Goal: Task Accomplishment & Management: Manage account settings

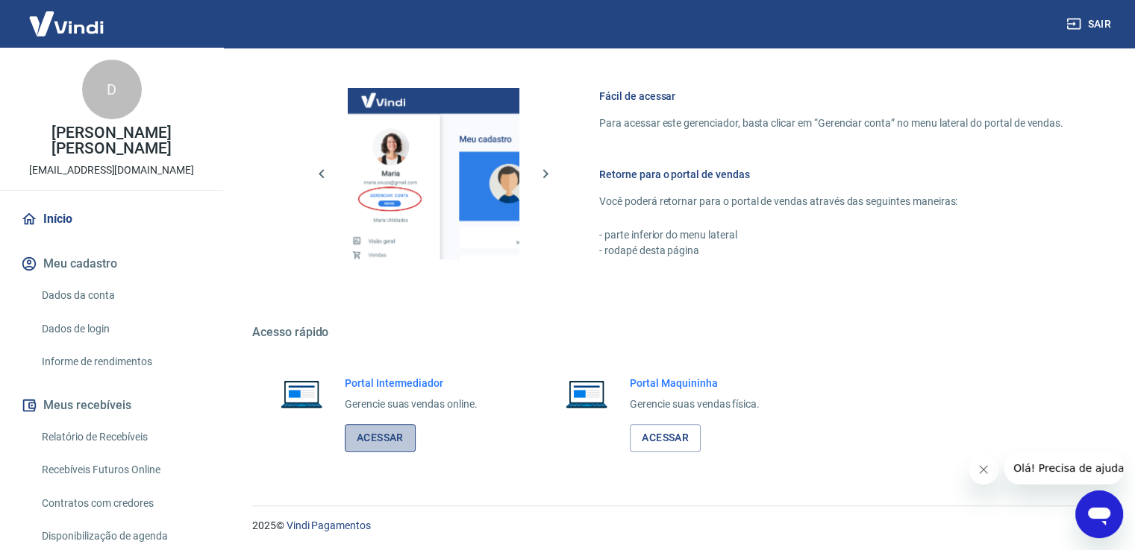
click at [361, 436] on link "Acessar" at bounding box center [380, 438] width 71 height 28
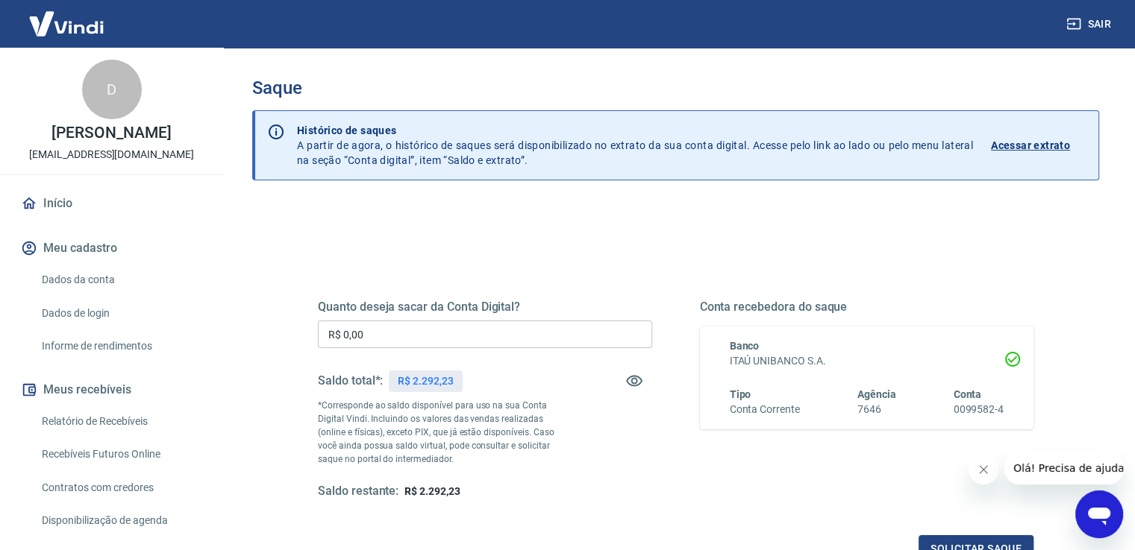
click at [403, 319] on div "Quanto deseja sacar da Conta Digital? R$ 0,00 ​ Saldo total*: R$ 2.292,23 *Corr…" at bounding box center [485, 400] width 334 height 200
drag, startPoint x: 409, startPoint y: 330, endPoint x: 186, endPoint y: 298, distance: 225.3
click at [187, 298] on div "Sair D DANILO JESUS SOARES REIS agnuscomerciodeferramentas@gmail.com Início Meu…" at bounding box center [567, 275] width 1135 height 550
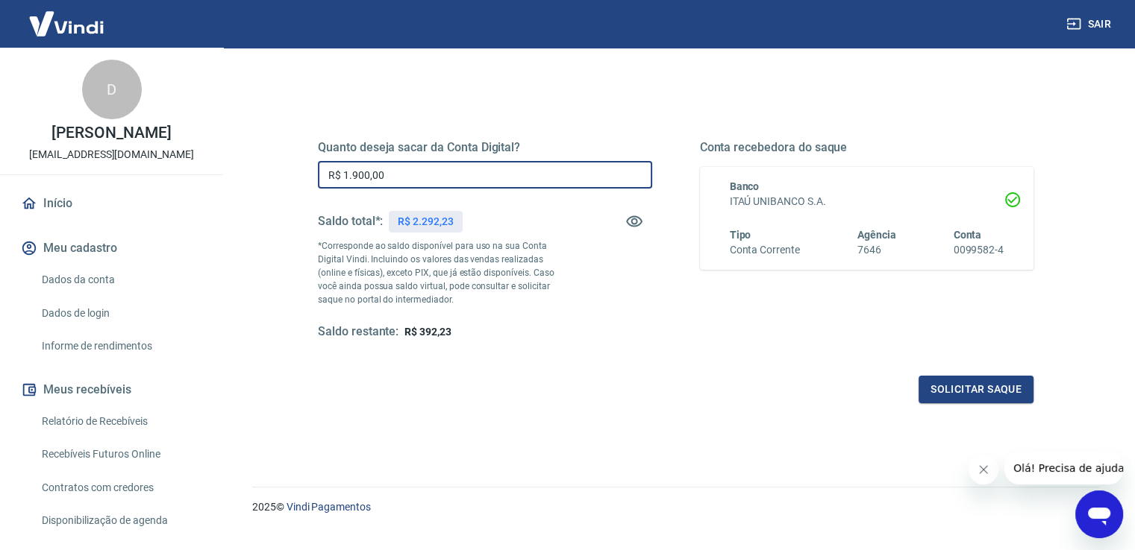
scroll to position [186, 0]
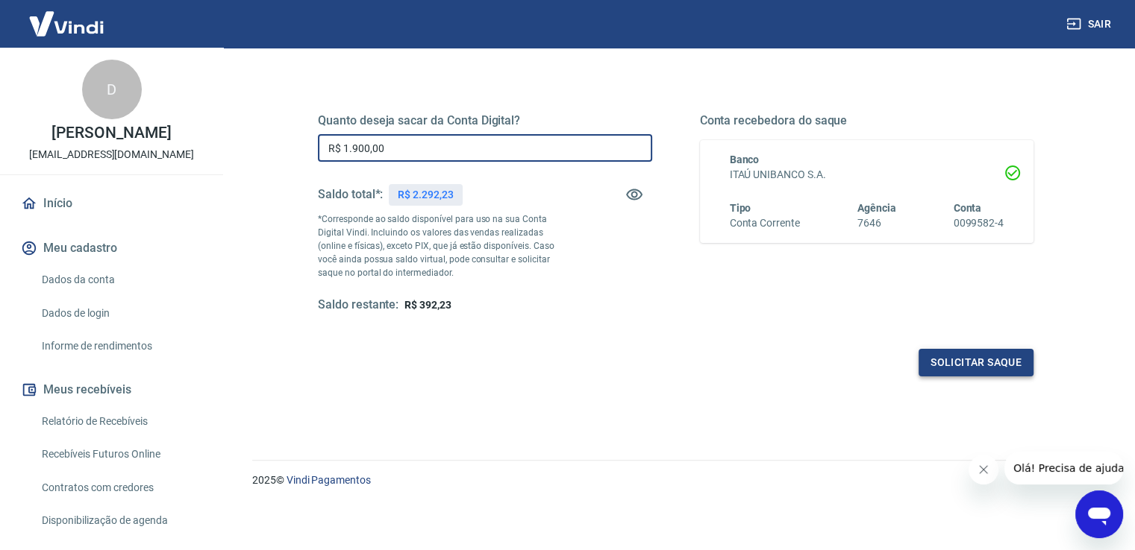
type input "R$ 1.900,00"
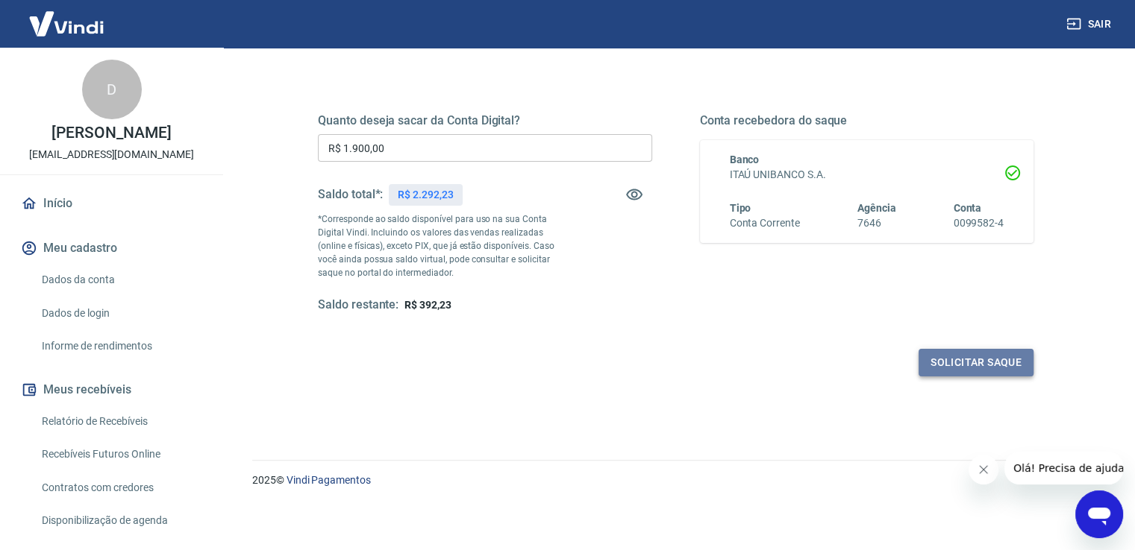
click at [979, 371] on button "Solicitar saque" at bounding box center [975, 363] width 115 height 28
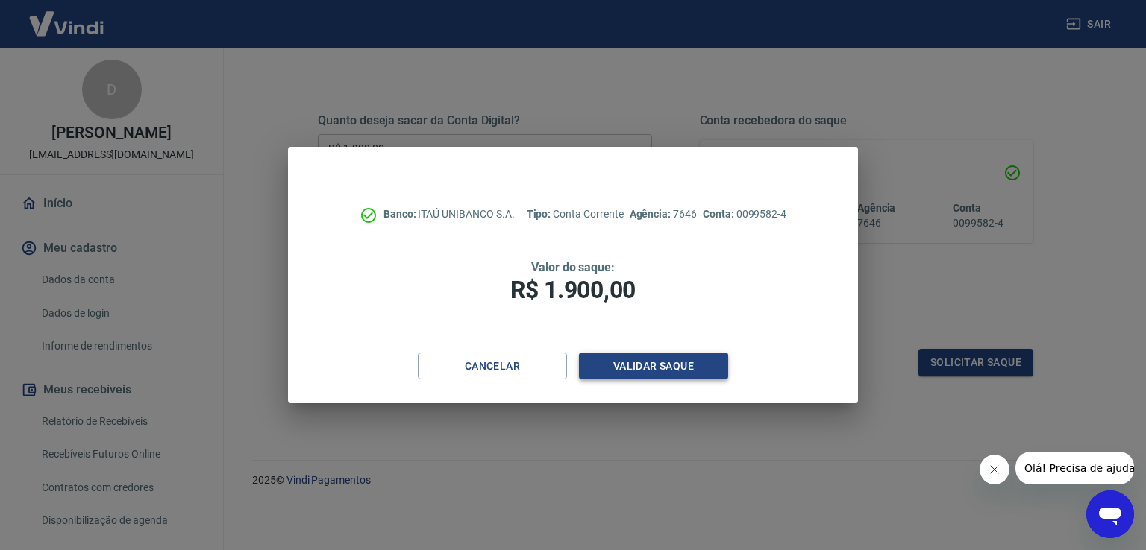
click at [612, 370] on button "Validar saque" at bounding box center [653, 367] width 149 height 28
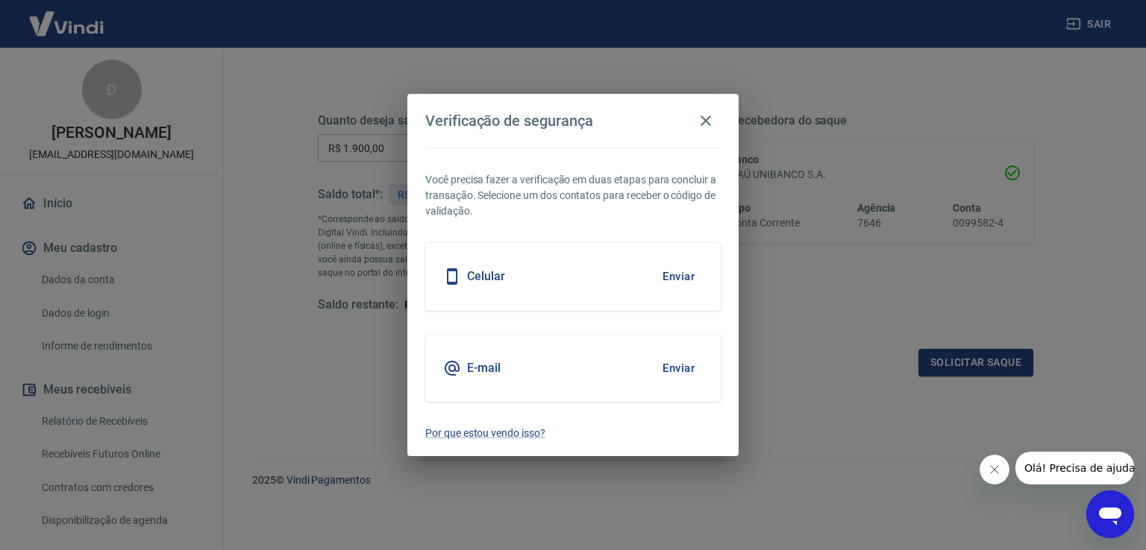
click at [669, 273] on button "Enviar" at bounding box center [678, 276] width 48 height 31
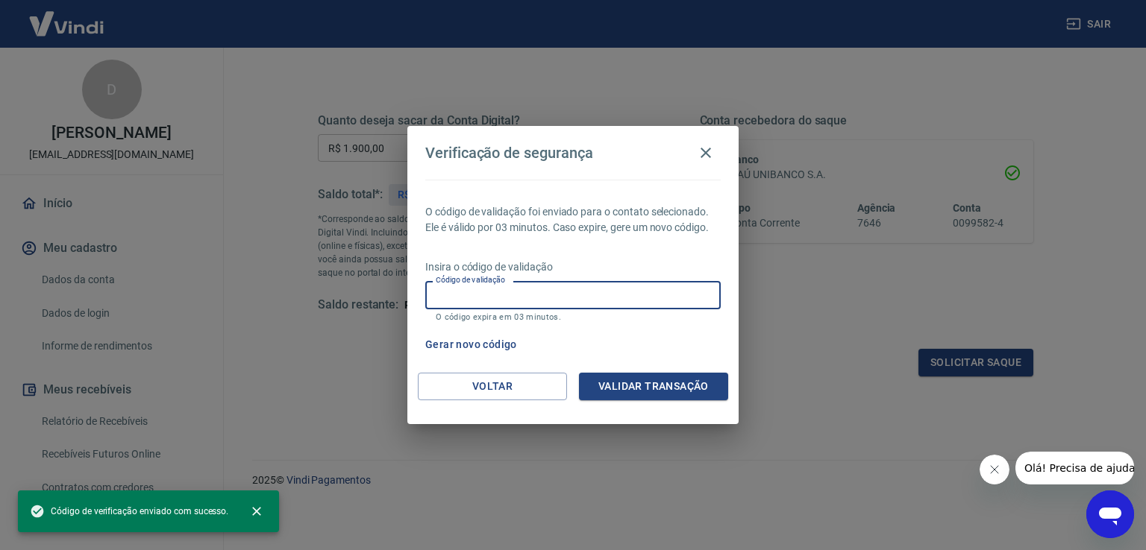
click at [636, 282] on input "Código de validação" at bounding box center [572, 295] width 295 height 28
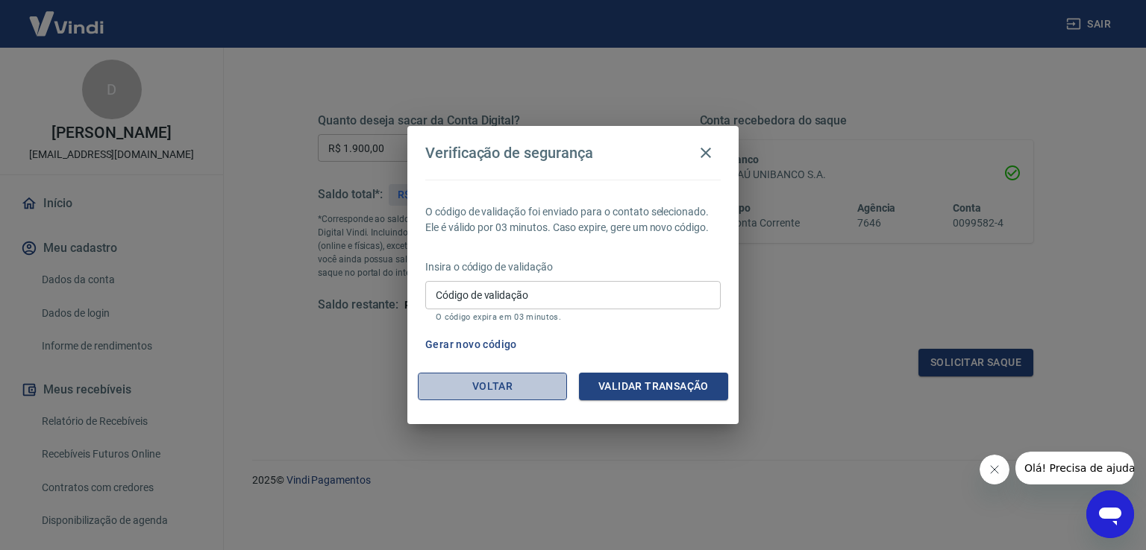
click at [462, 388] on button "Voltar" at bounding box center [492, 387] width 149 height 28
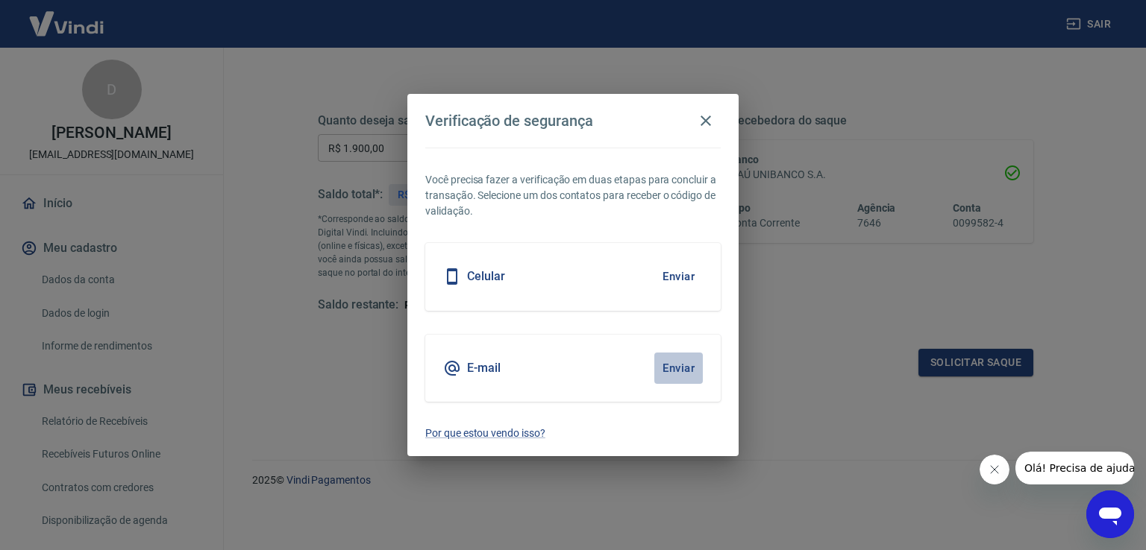
click at [672, 369] on button "Enviar" at bounding box center [678, 368] width 48 height 31
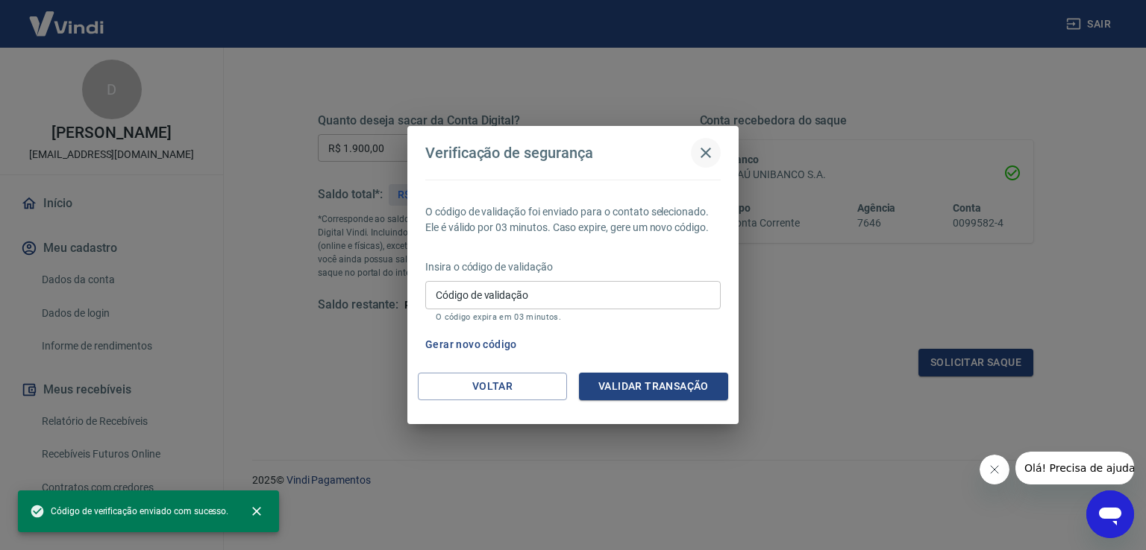
click at [714, 143] on button "button" at bounding box center [706, 153] width 30 height 30
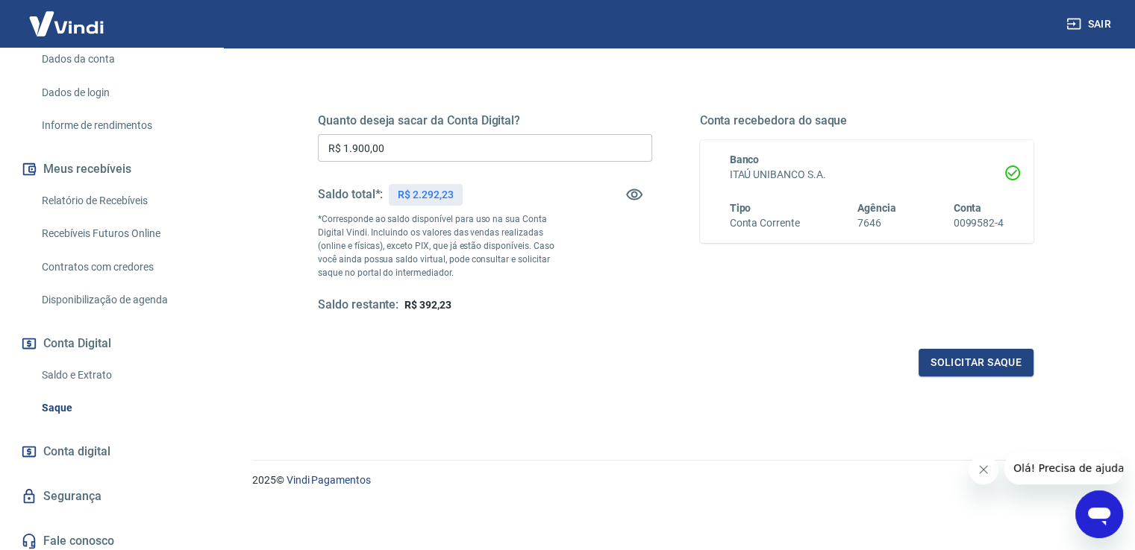
scroll to position [224, 0]
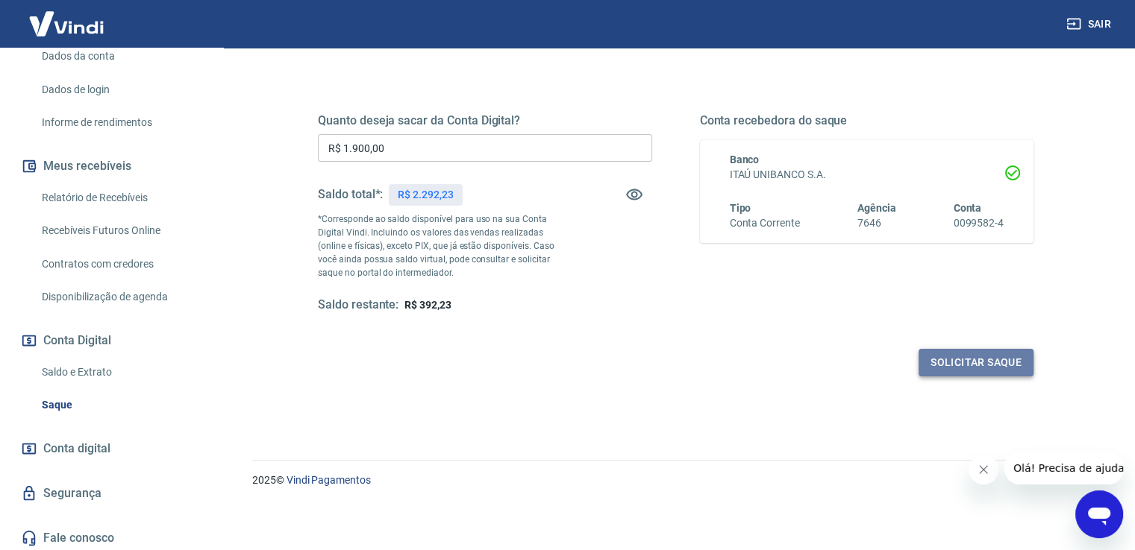
click at [985, 363] on button "Solicitar saque" at bounding box center [975, 363] width 115 height 28
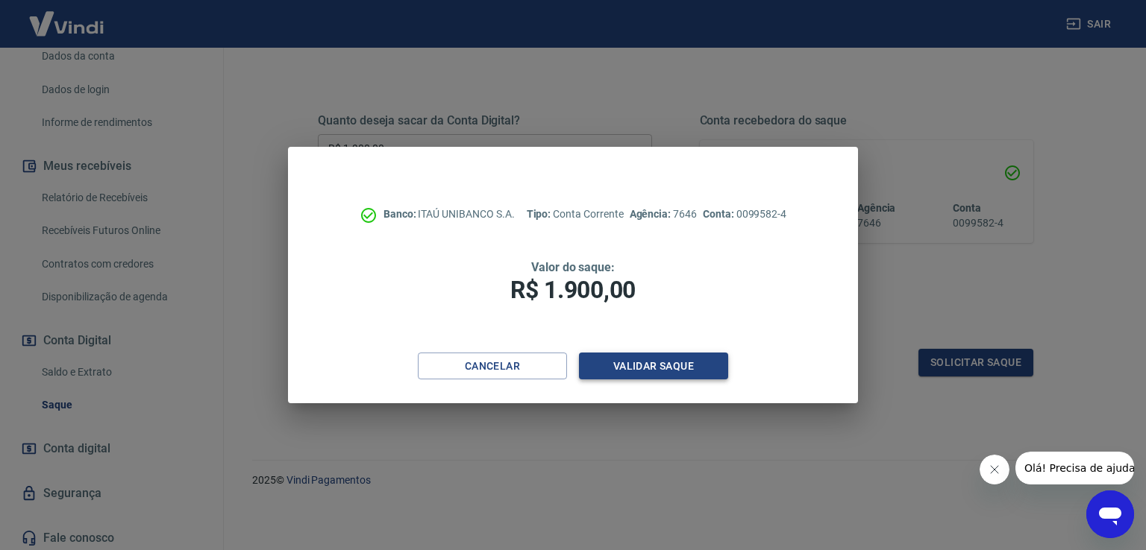
click at [618, 366] on button "Validar saque" at bounding box center [653, 367] width 149 height 28
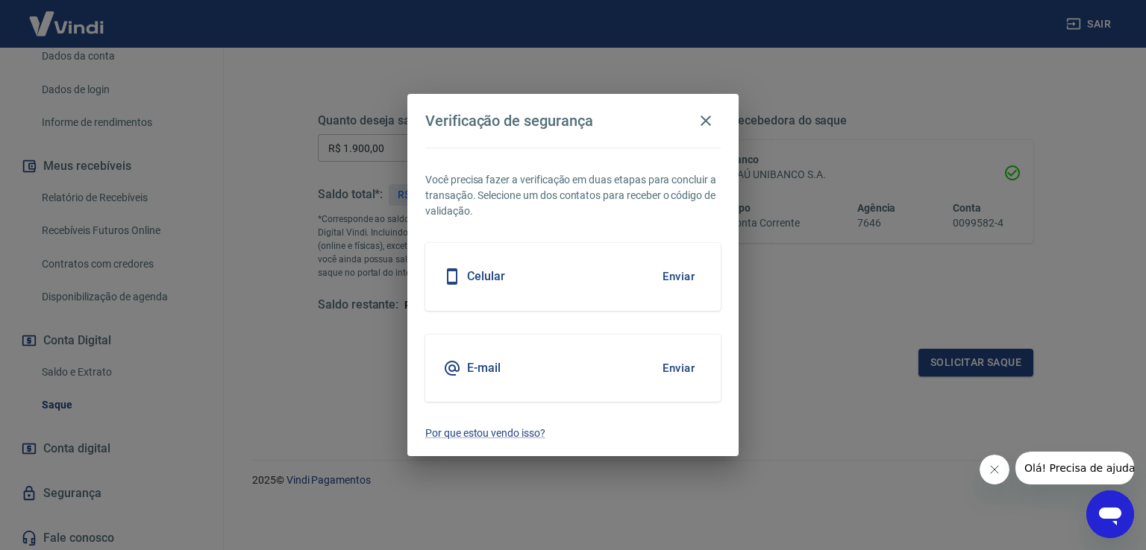
click at [480, 278] on h5 "Celular" at bounding box center [486, 276] width 38 height 15
click at [662, 278] on button "Enviar" at bounding box center [678, 276] width 48 height 31
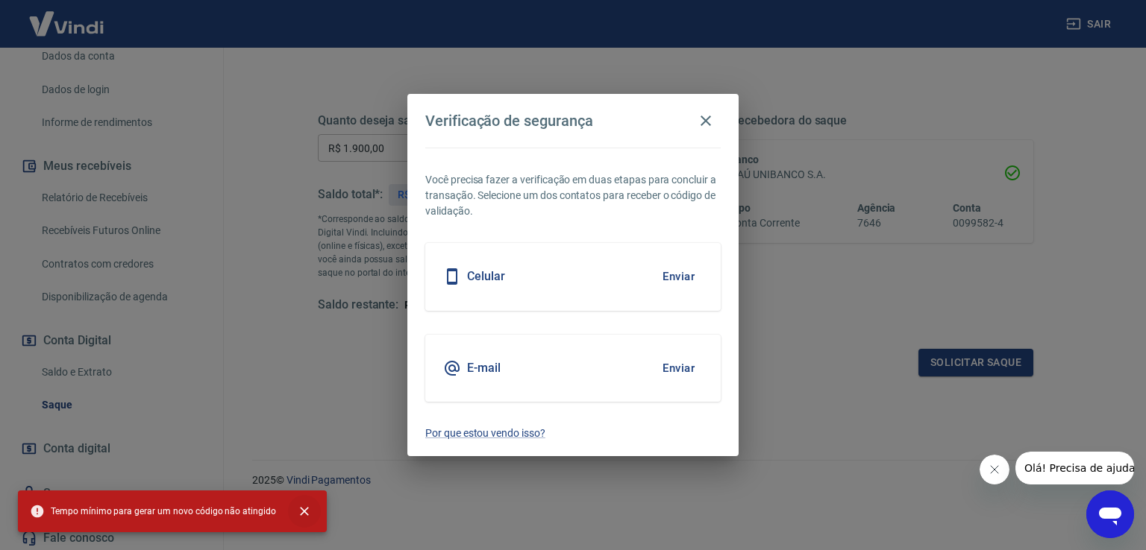
click at [297, 507] on icon "close" at bounding box center [304, 511] width 15 height 15
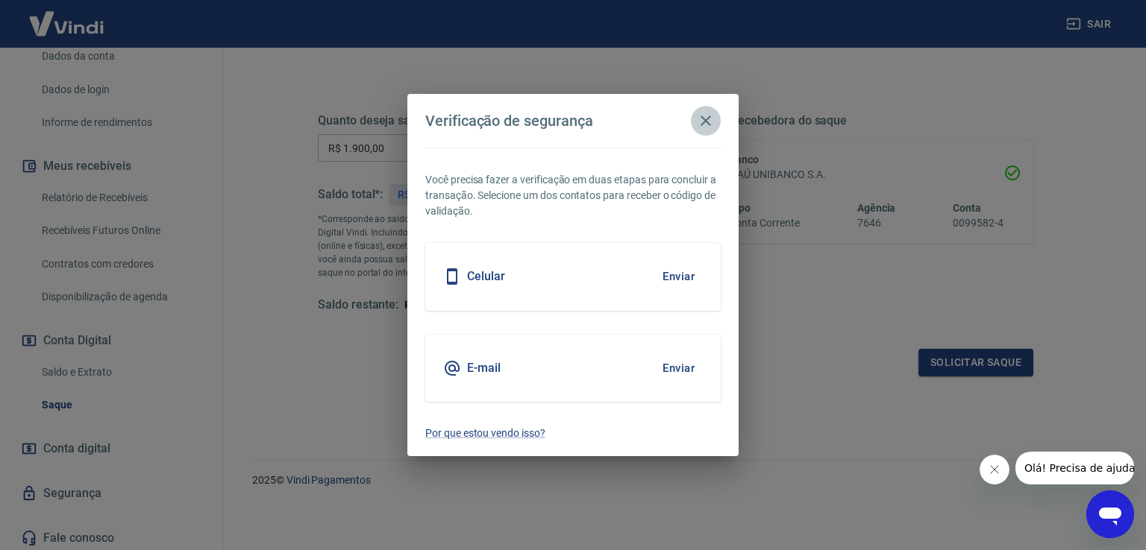
click at [706, 126] on icon "button" at bounding box center [706, 121] width 18 height 18
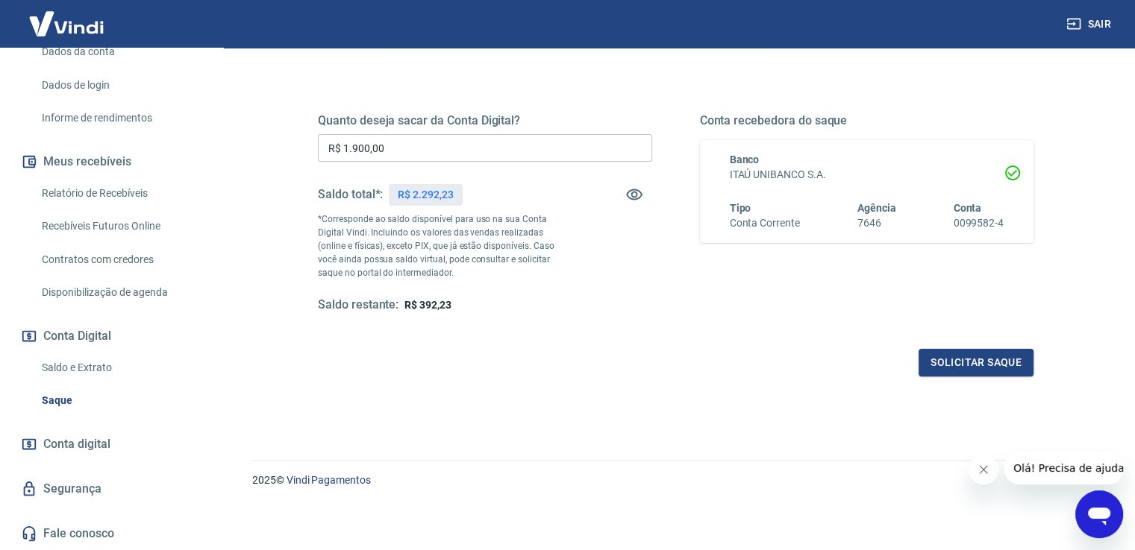
scroll to position [243, 0]
click at [66, 195] on link "Relatório de Recebíveis" at bounding box center [120, 193] width 169 height 31
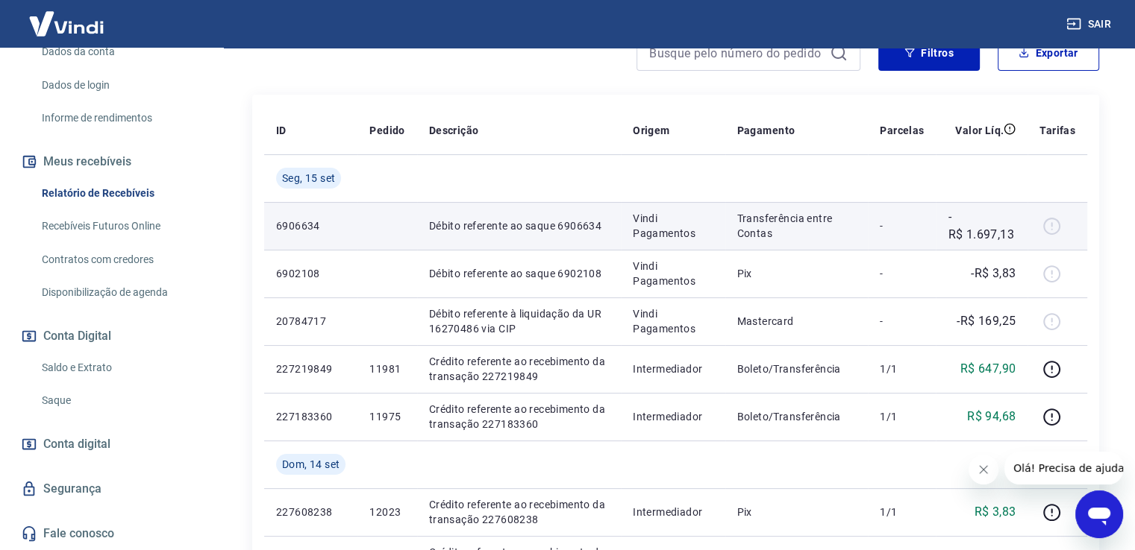
scroll to position [298, 0]
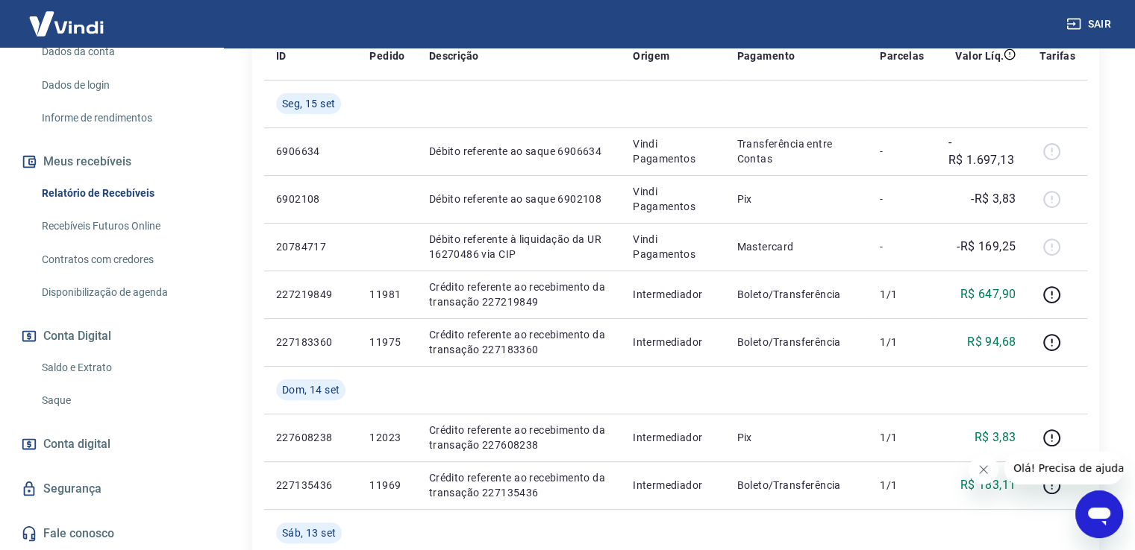
click at [60, 407] on link "Saque" at bounding box center [120, 401] width 169 height 31
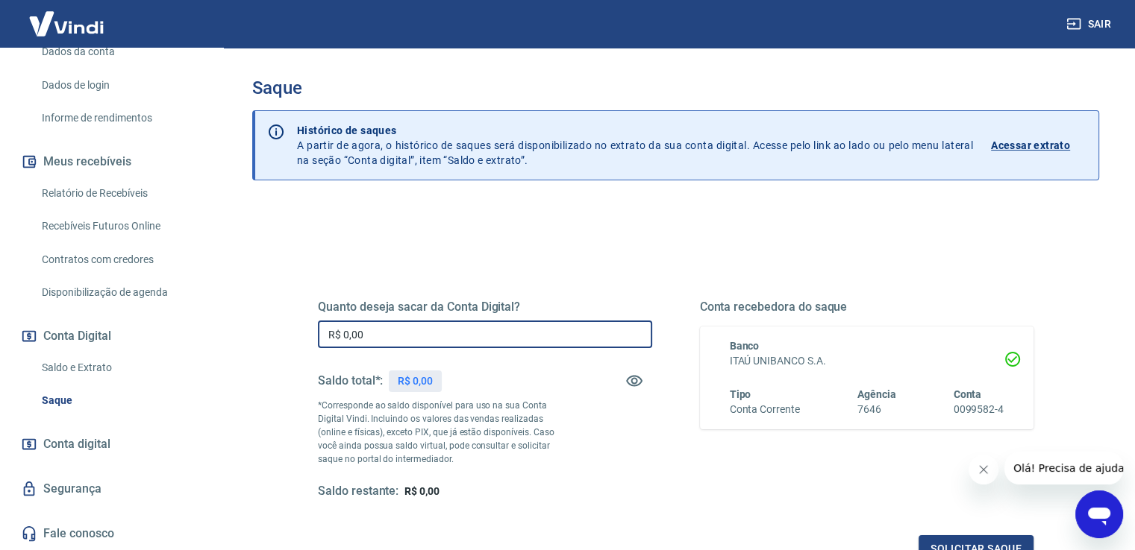
click at [440, 334] on input "R$ 0,00" at bounding box center [485, 335] width 334 height 28
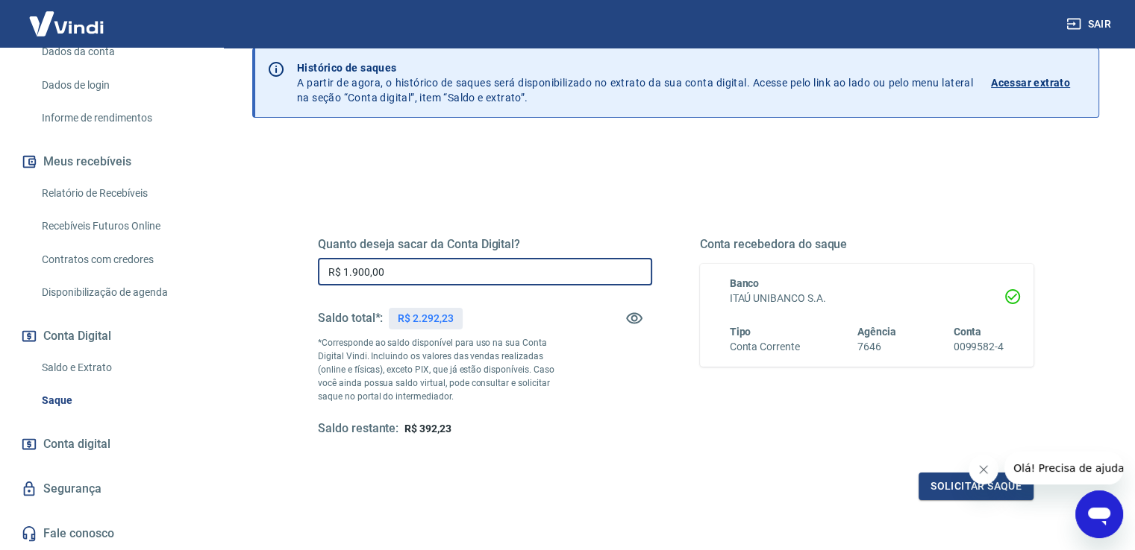
scroll to position [149, 0]
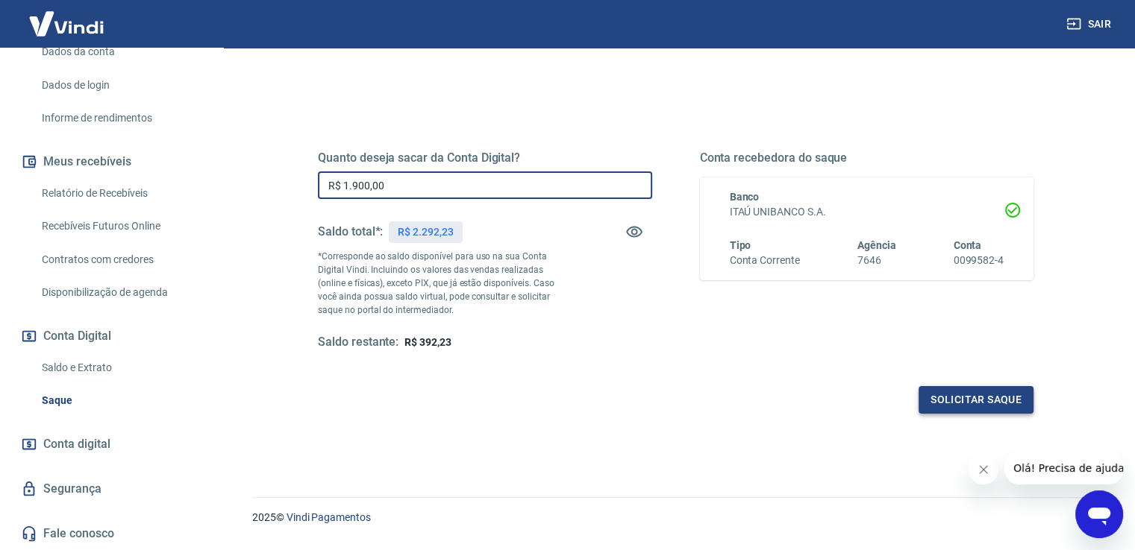
type input "R$ 1.900,00"
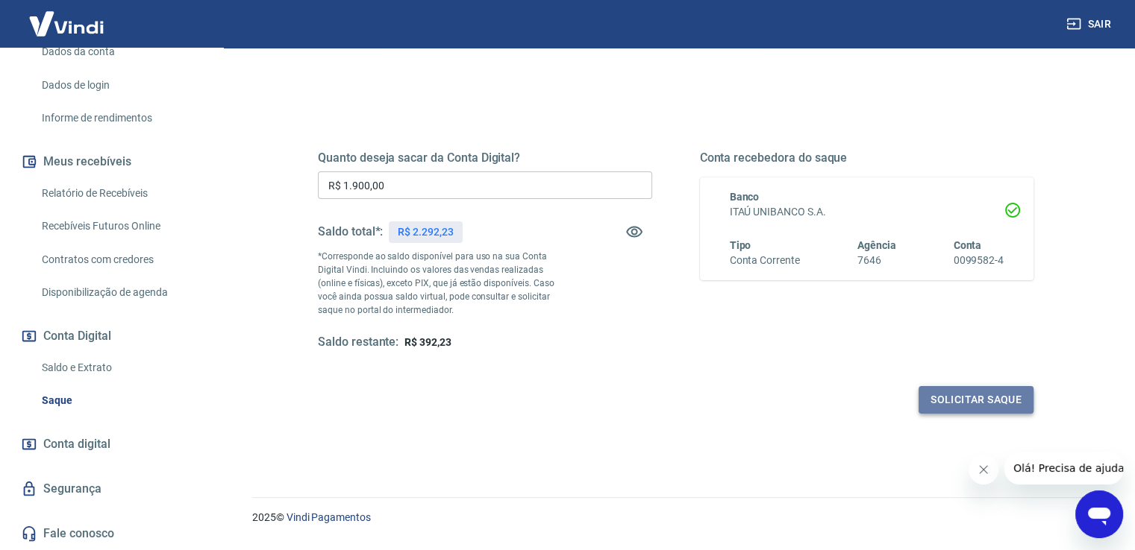
click at [950, 393] on button "Solicitar saque" at bounding box center [975, 400] width 115 height 28
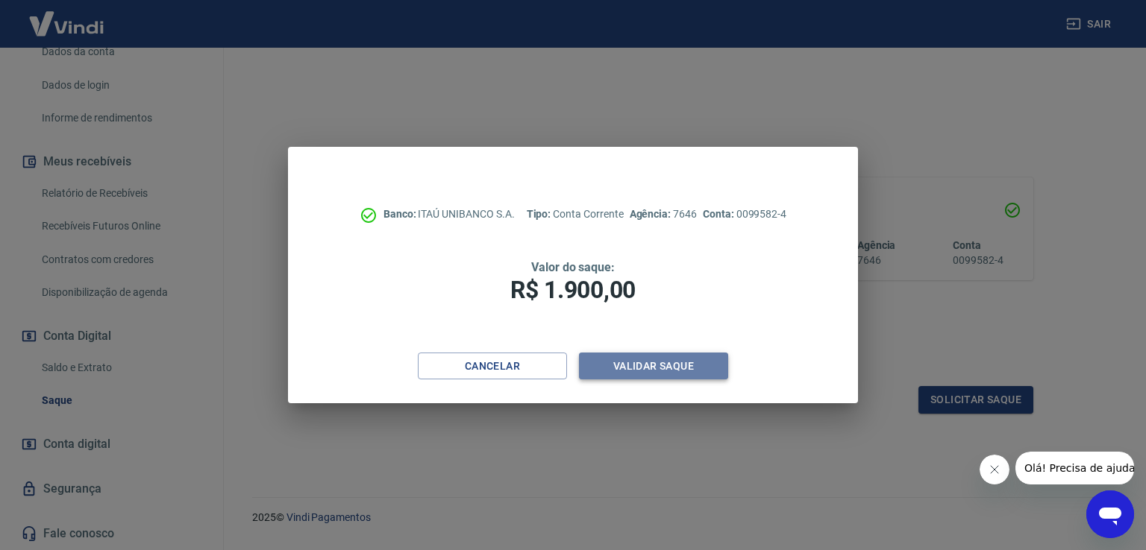
click at [643, 365] on button "Validar saque" at bounding box center [653, 367] width 149 height 28
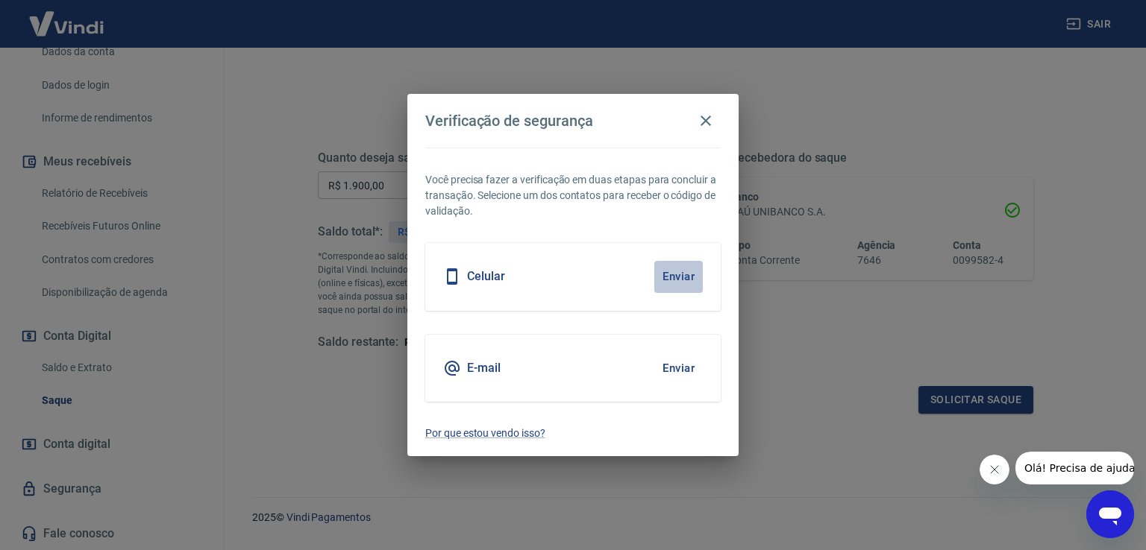
click at [664, 274] on button "Enviar" at bounding box center [678, 276] width 48 height 31
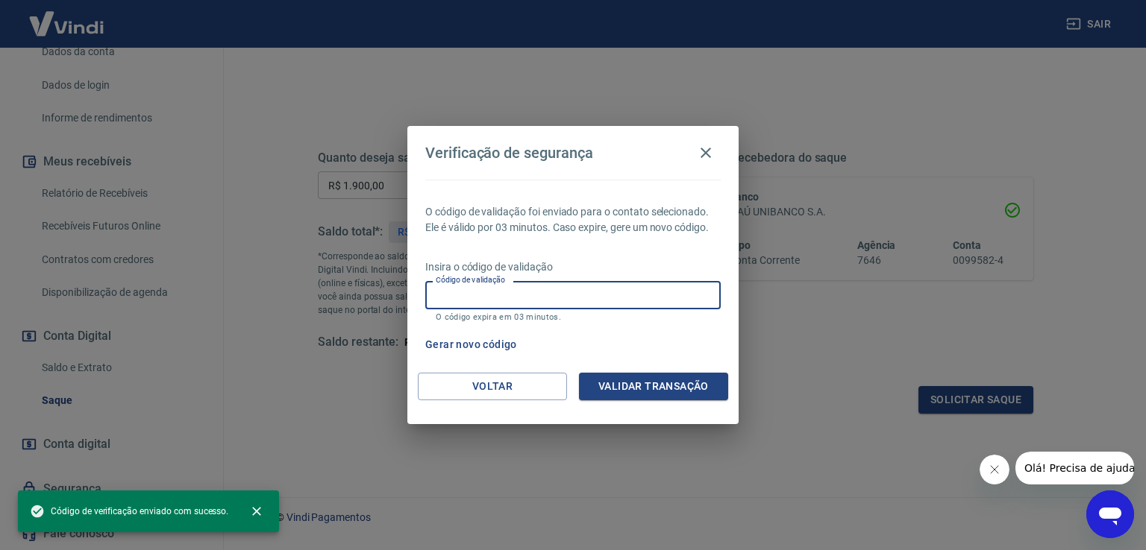
click at [603, 291] on input "Código de validação" at bounding box center [572, 295] width 295 height 28
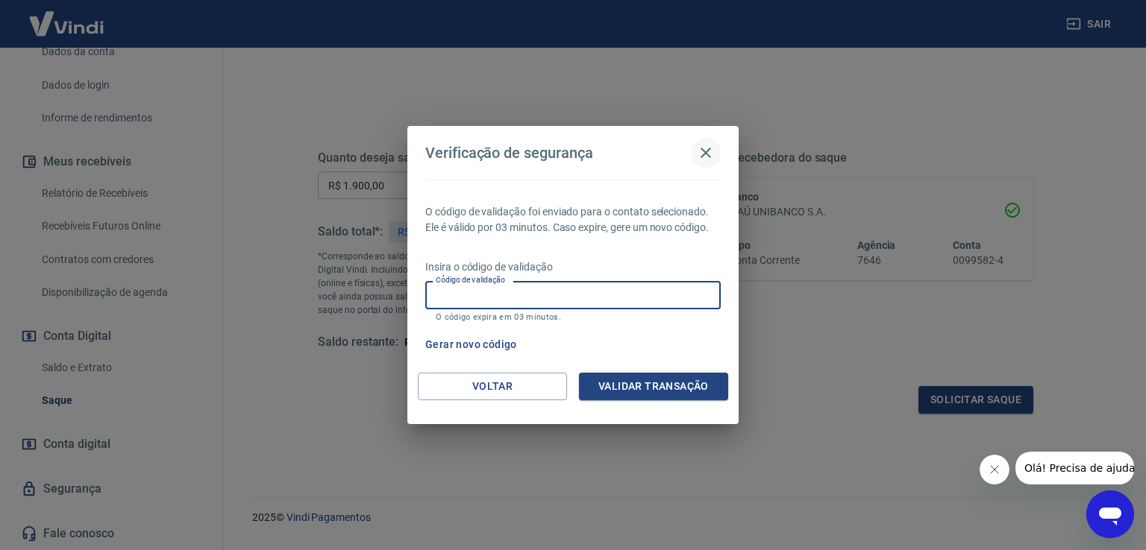
click at [707, 148] on icon "button" at bounding box center [706, 153] width 18 height 18
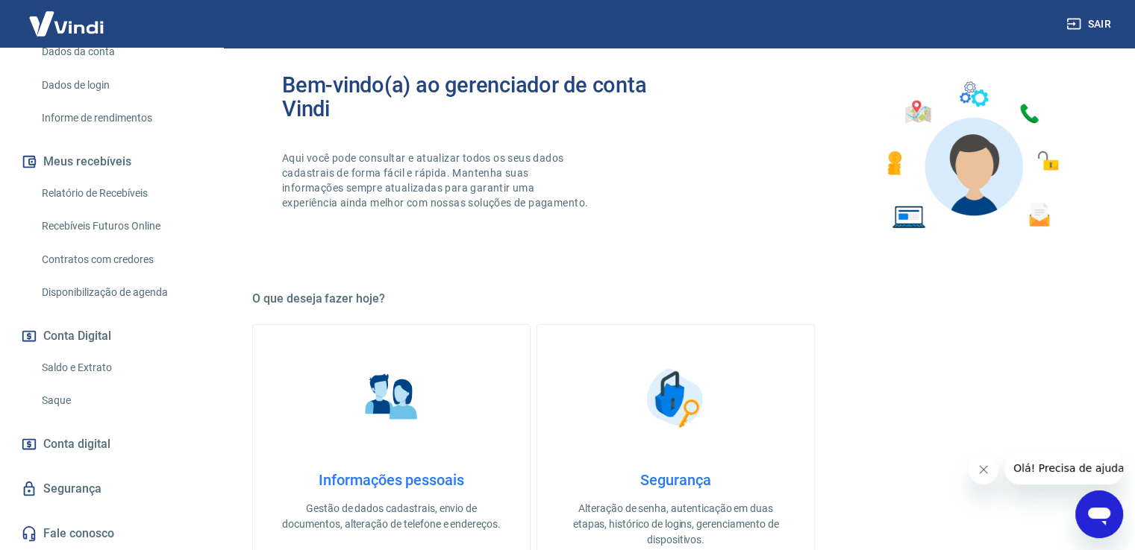
scroll to position [75, 0]
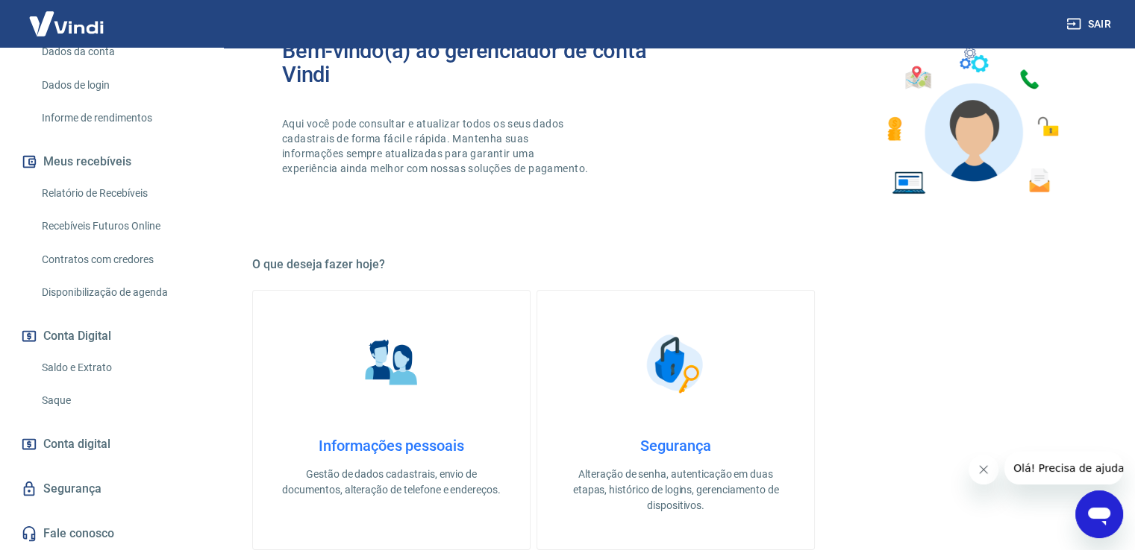
click at [104, 442] on span "Conta digital" at bounding box center [76, 444] width 67 height 21
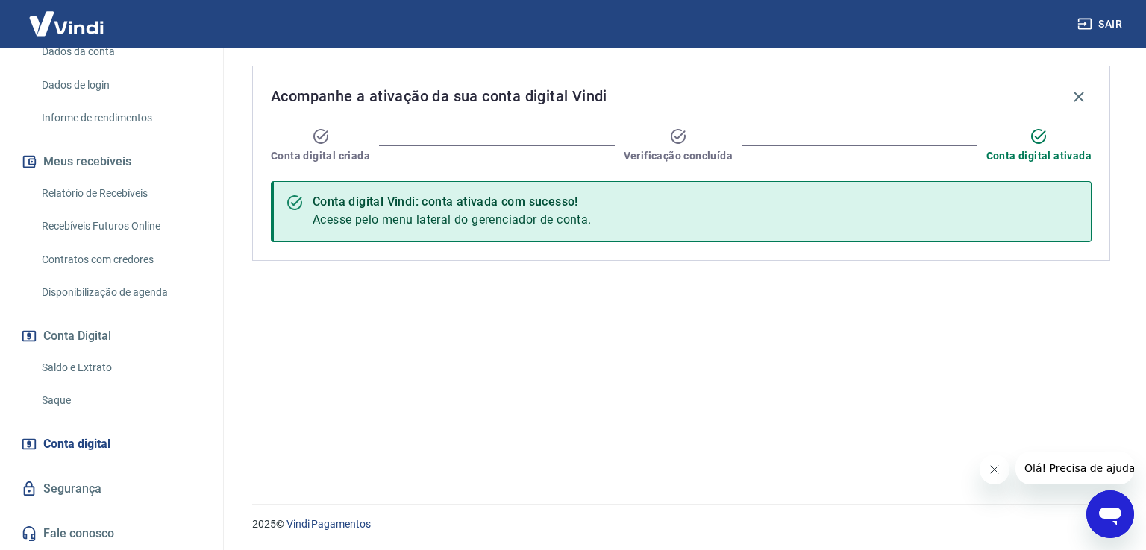
click at [69, 398] on link "Saque" at bounding box center [120, 401] width 169 height 31
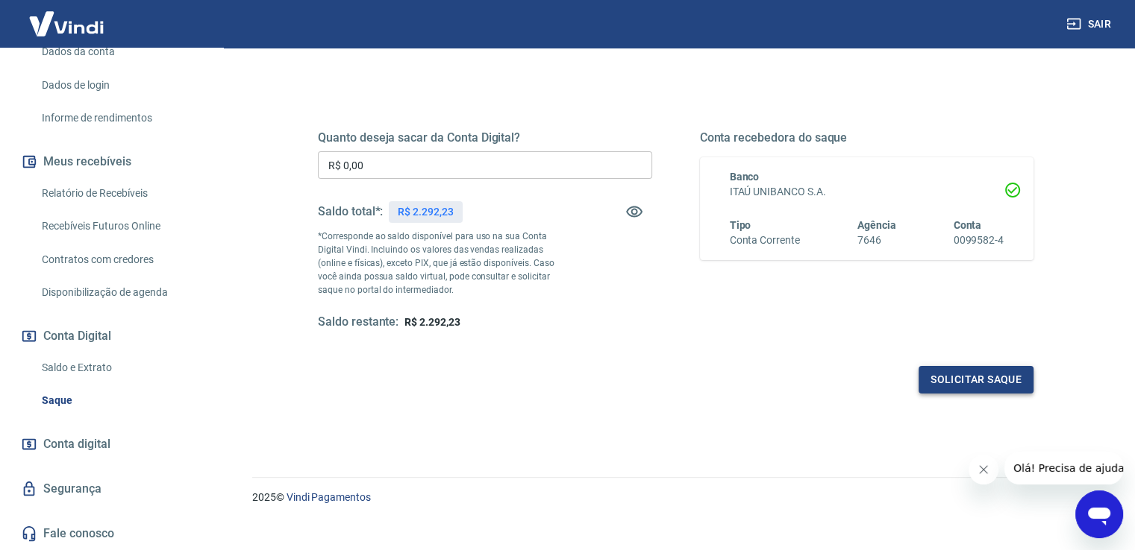
scroll to position [186, 0]
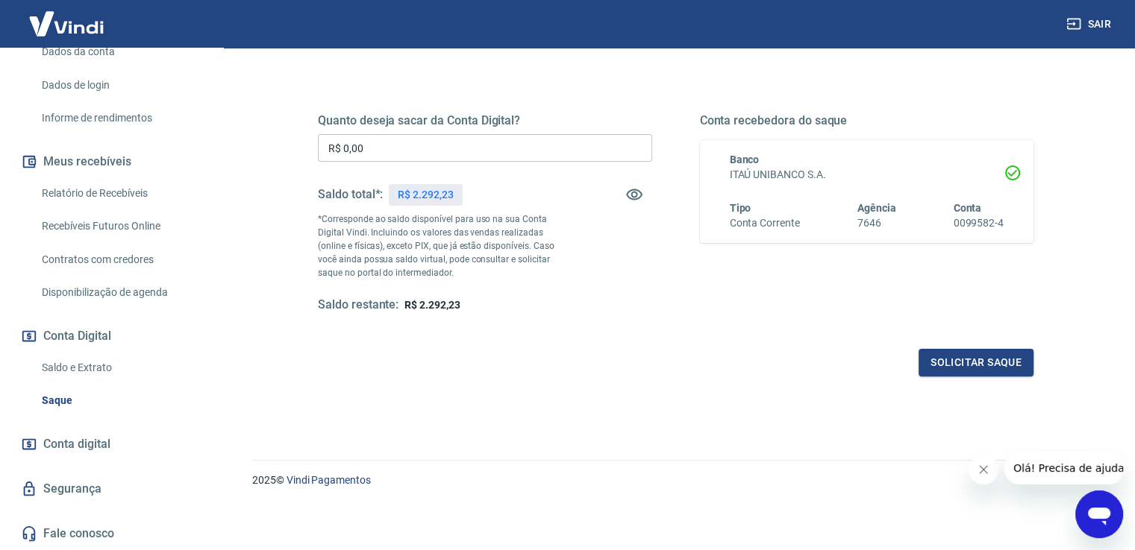
click at [362, 139] on input "R$ 0,00" at bounding box center [485, 148] width 334 height 28
type input "R$ 1.900,00"
click at [957, 368] on button "Solicitar saque" at bounding box center [975, 363] width 115 height 28
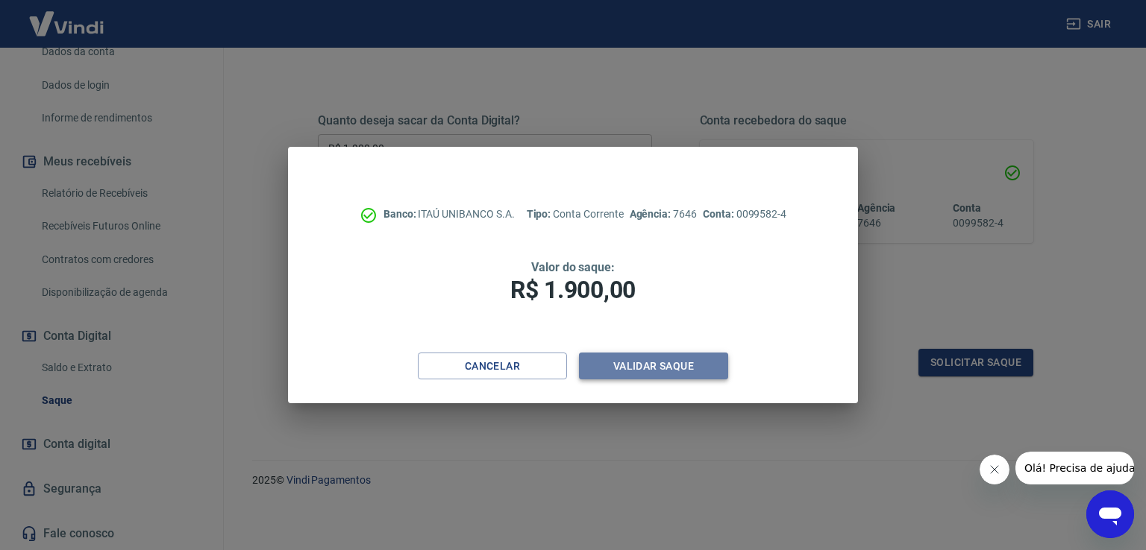
click at [670, 368] on button "Validar saque" at bounding box center [653, 367] width 149 height 28
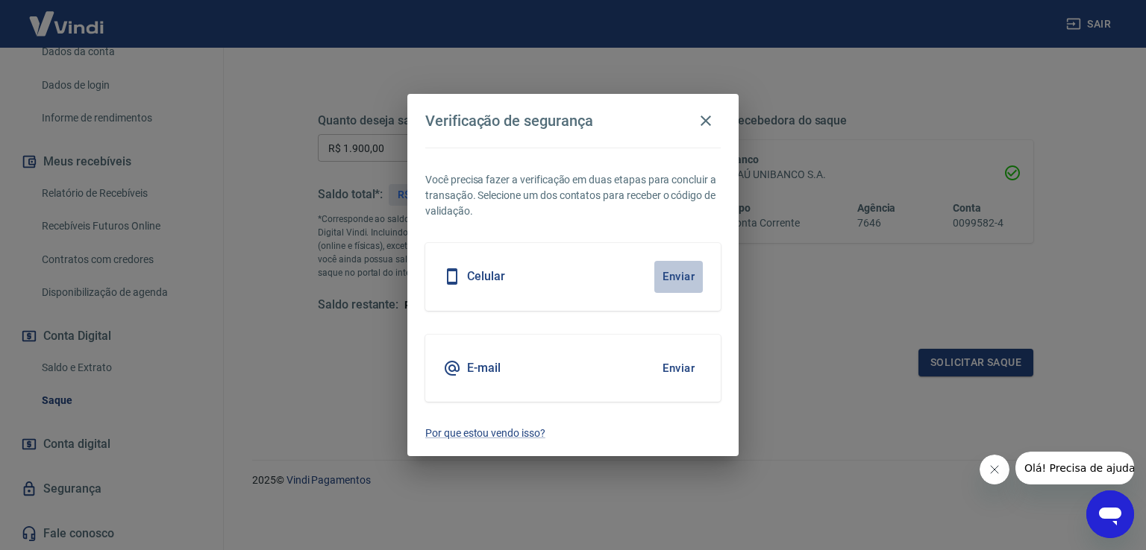
click at [666, 269] on button "Enviar" at bounding box center [678, 276] width 48 height 31
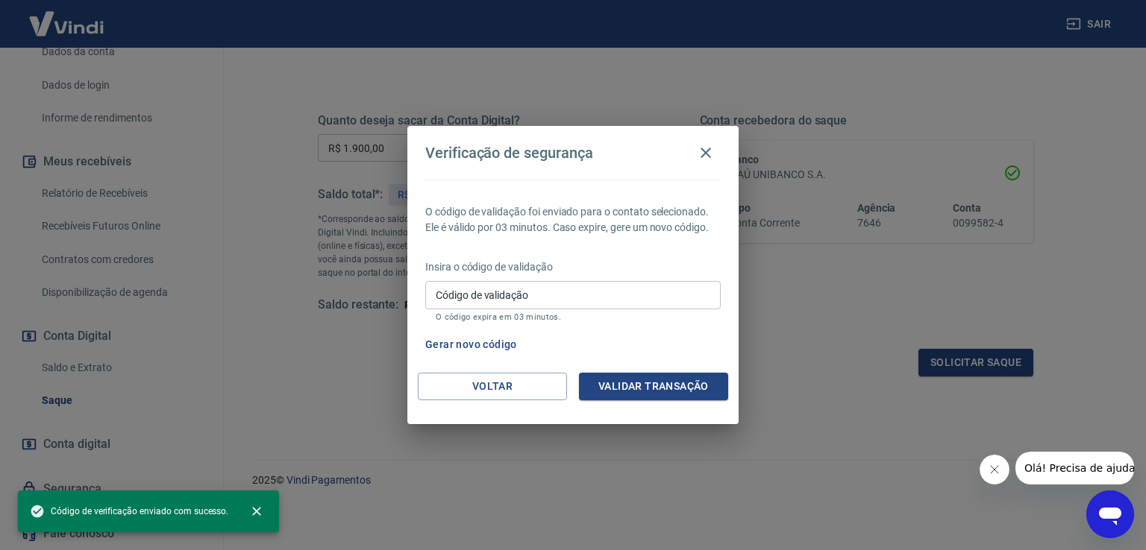
click at [212, 367] on div "Verificação de segurança O código de validação foi enviado para o contato selec…" at bounding box center [573, 275] width 1146 height 550
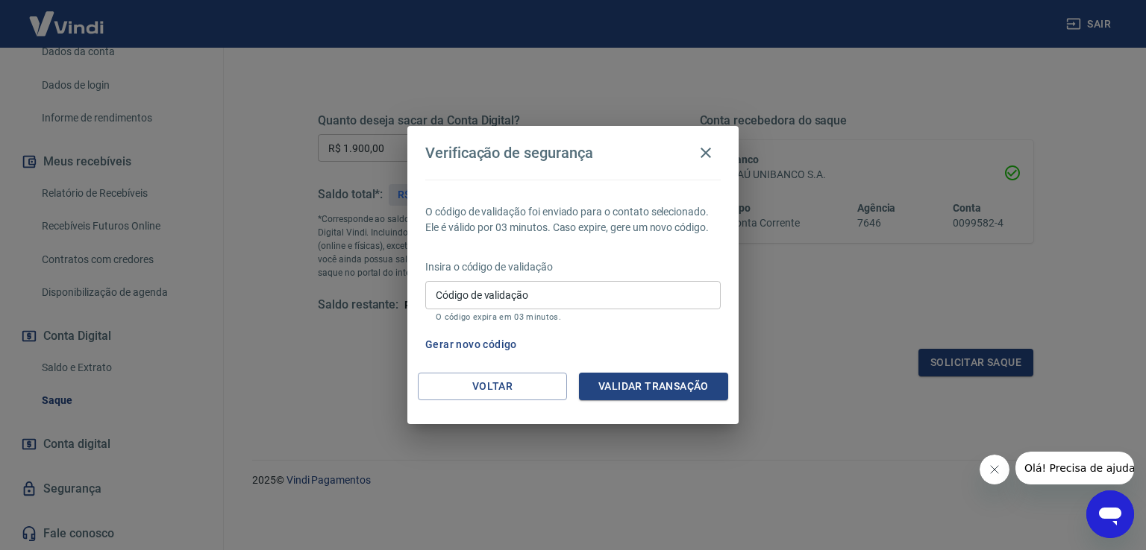
drag, startPoint x: 216, startPoint y: 418, endPoint x: 219, endPoint y: 361, distance: 56.7
click at [219, 361] on div "Verificação de segurança O código de validação foi enviado para o contato selec…" at bounding box center [573, 275] width 1146 height 550
drag, startPoint x: 215, startPoint y: 286, endPoint x: 202, endPoint y: 233, distance: 53.7
click at [202, 233] on div "Verificação de segurança O código de validação foi enviado para o contato selec…" at bounding box center [573, 275] width 1146 height 550
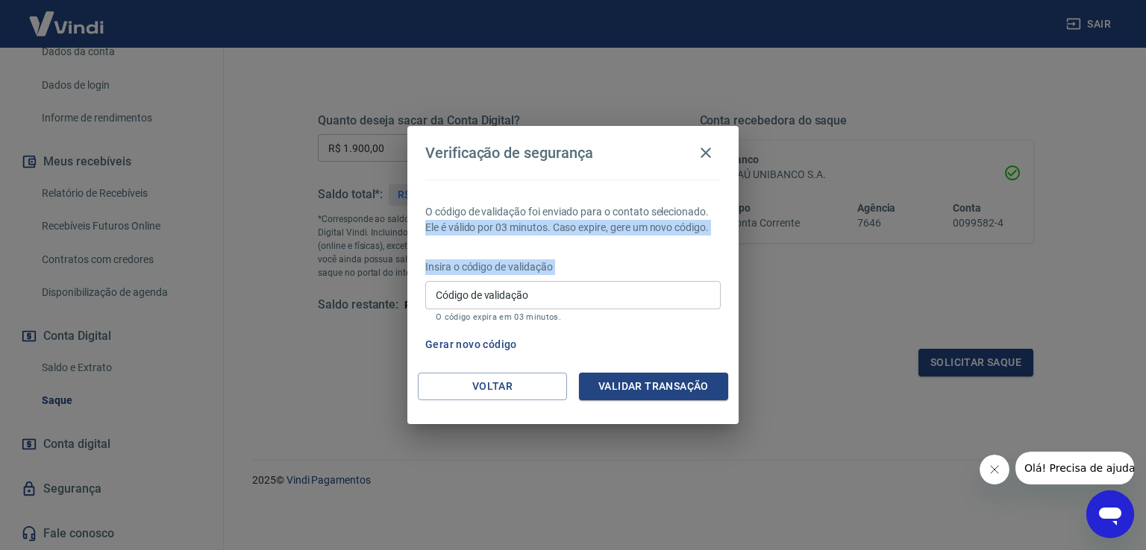
click at [518, 293] on input "Código de validação" at bounding box center [572, 295] width 295 height 28
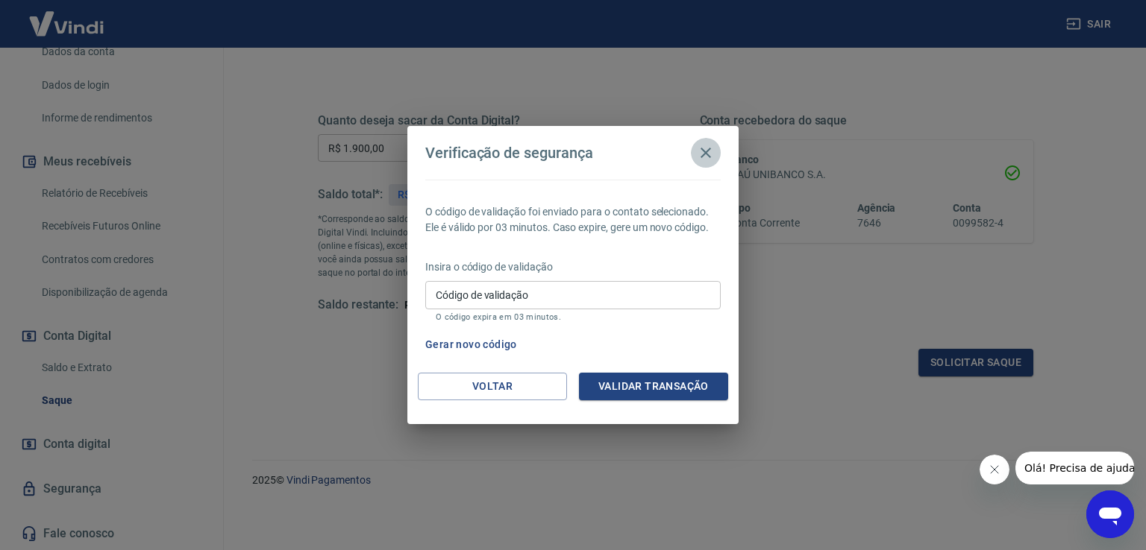
click at [698, 154] on icon "button" at bounding box center [706, 153] width 18 height 18
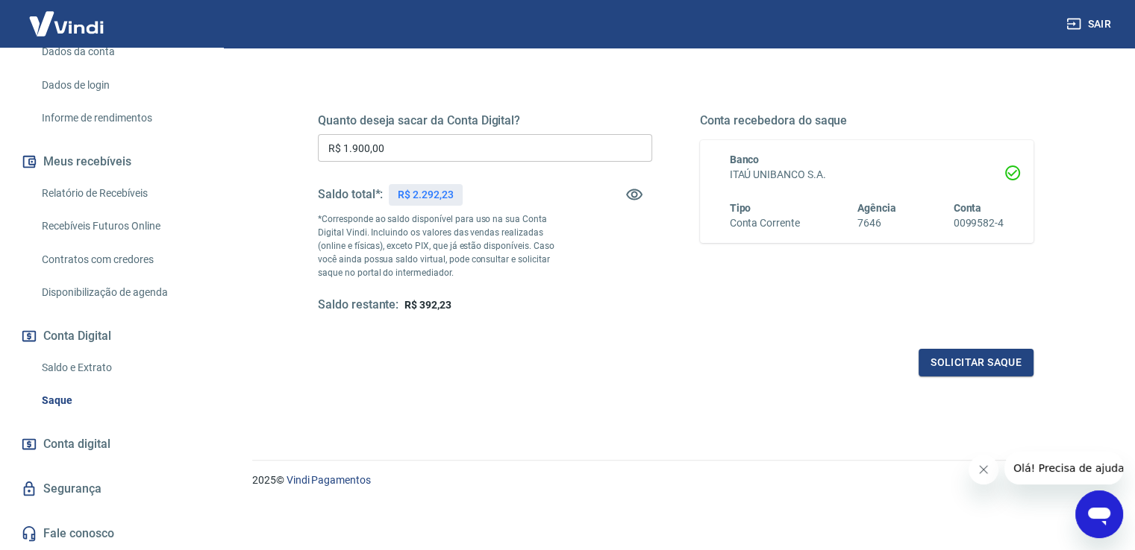
click at [82, 90] on link "Dados de login" at bounding box center [120, 85] width 169 height 31
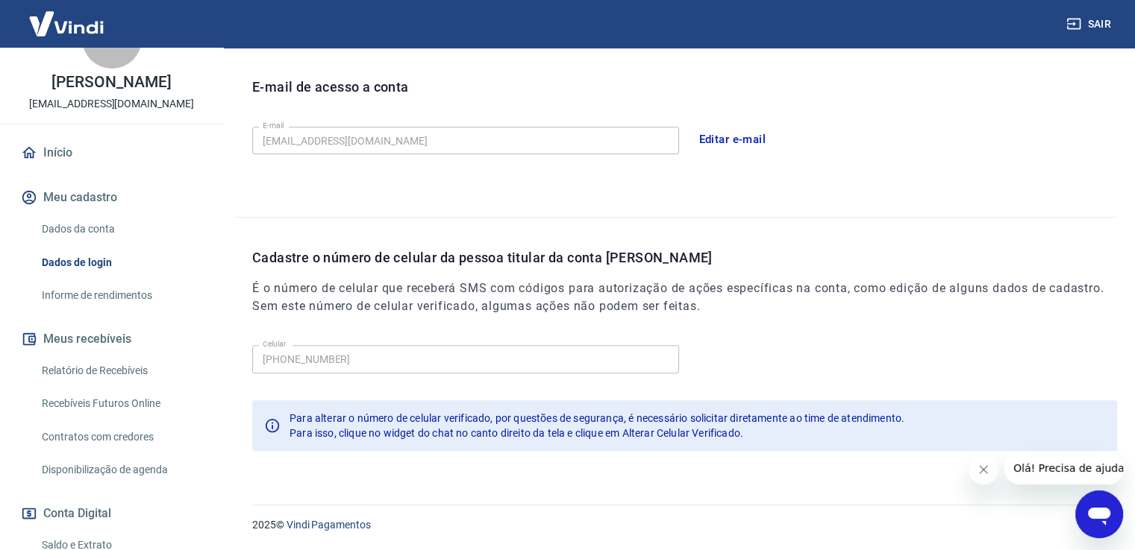
scroll to position [19, 0]
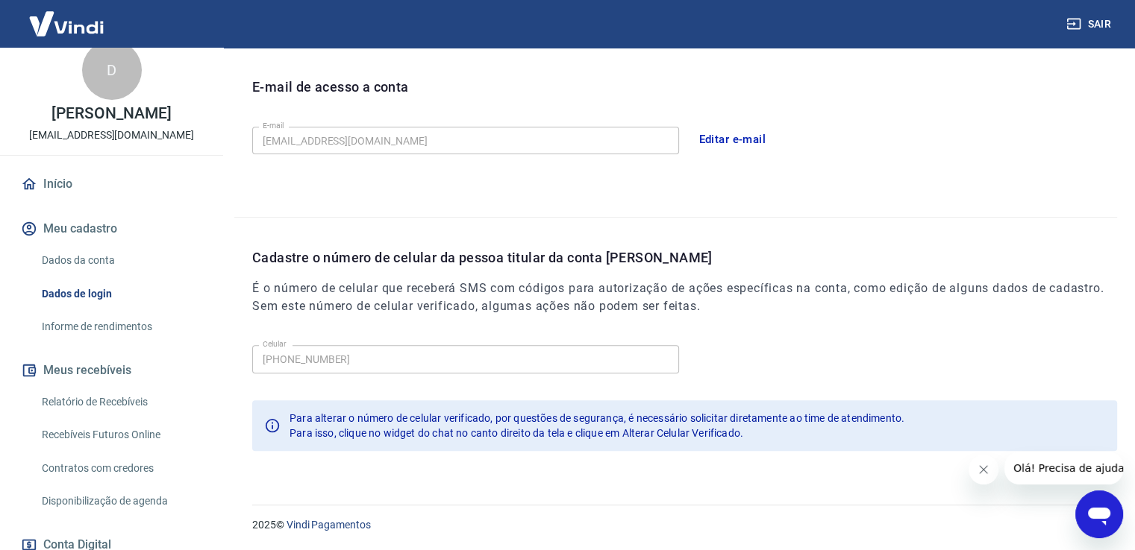
click at [72, 201] on link "Início" at bounding box center [111, 184] width 187 height 33
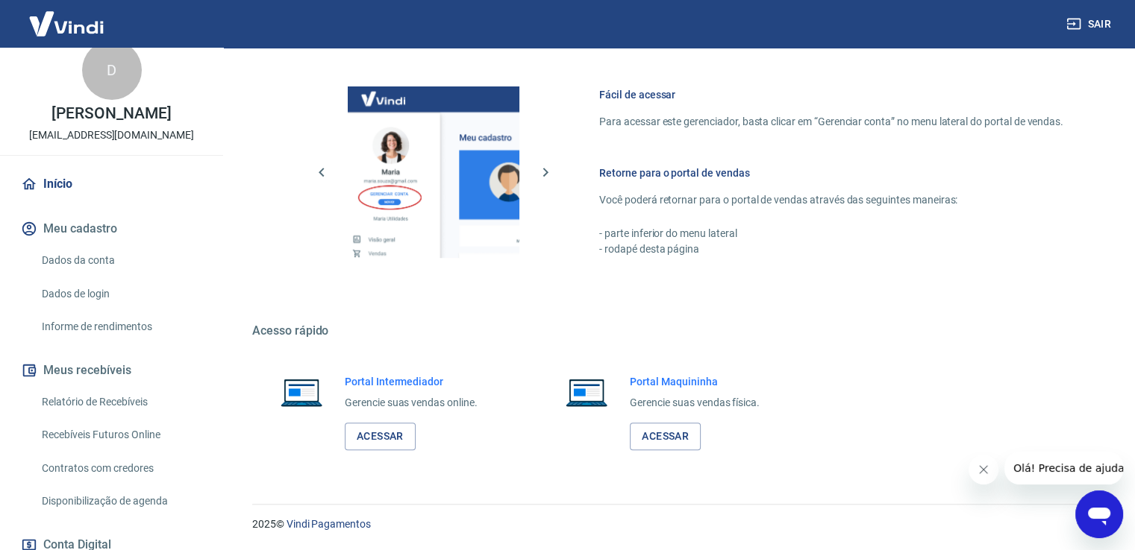
scroll to position [627, 0]
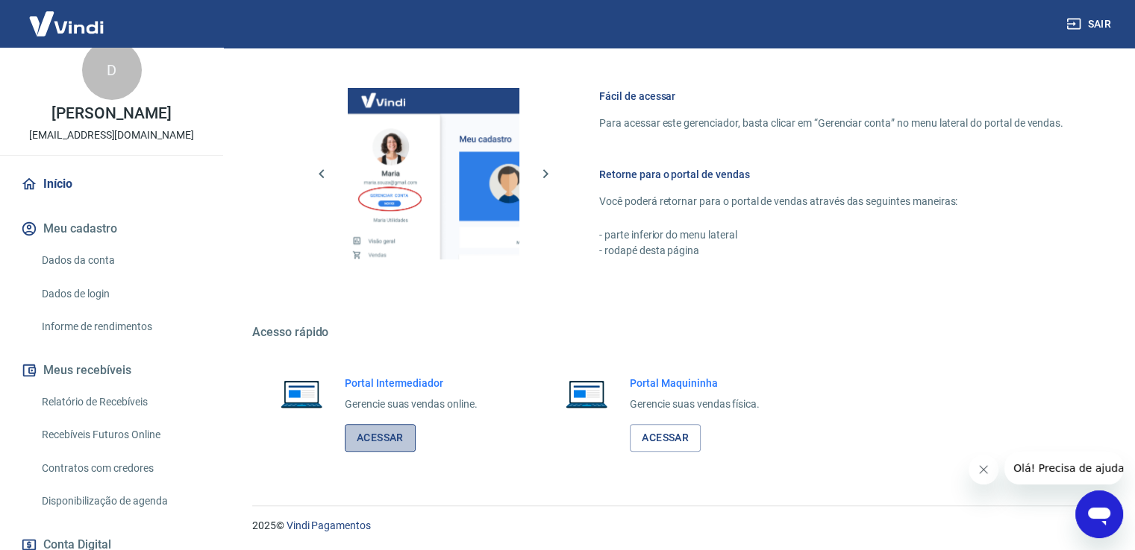
click at [381, 424] on link "Acessar" at bounding box center [380, 438] width 71 height 28
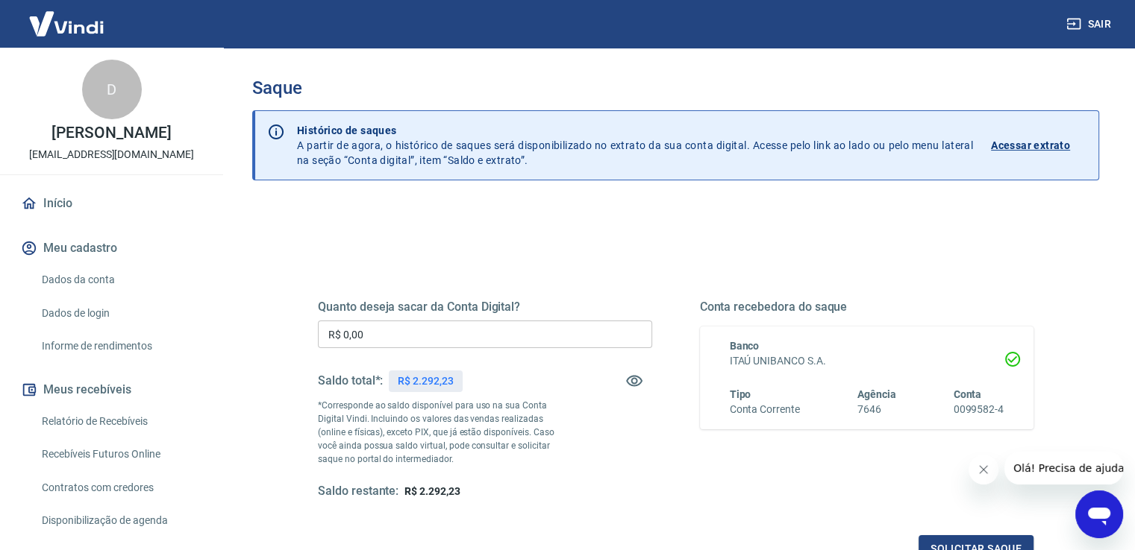
click at [348, 342] on input "R$ 0,00" at bounding box center [485, 335] width 334 height 28
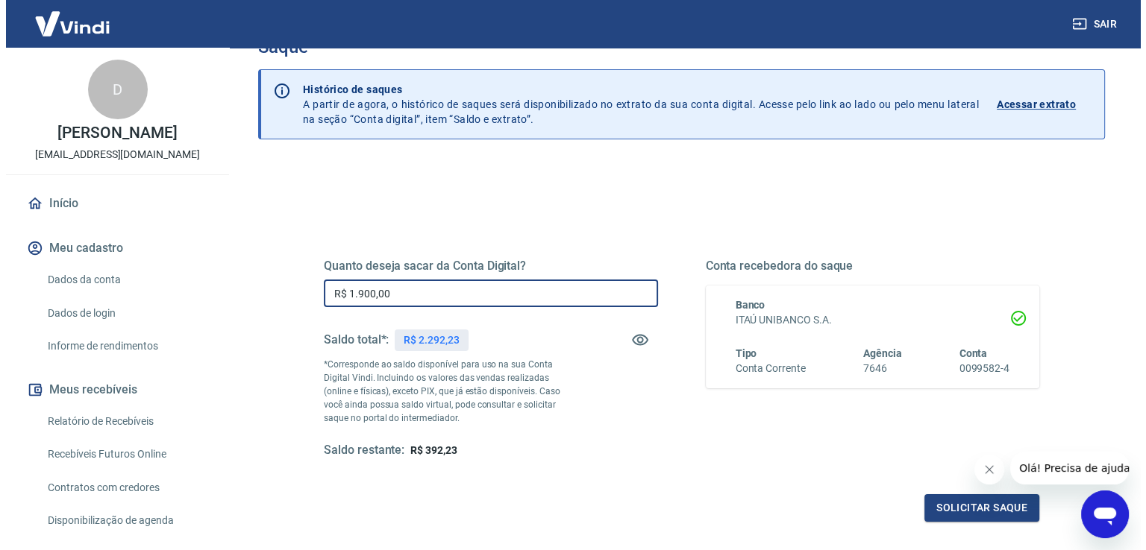
scroll to position [75, 0]
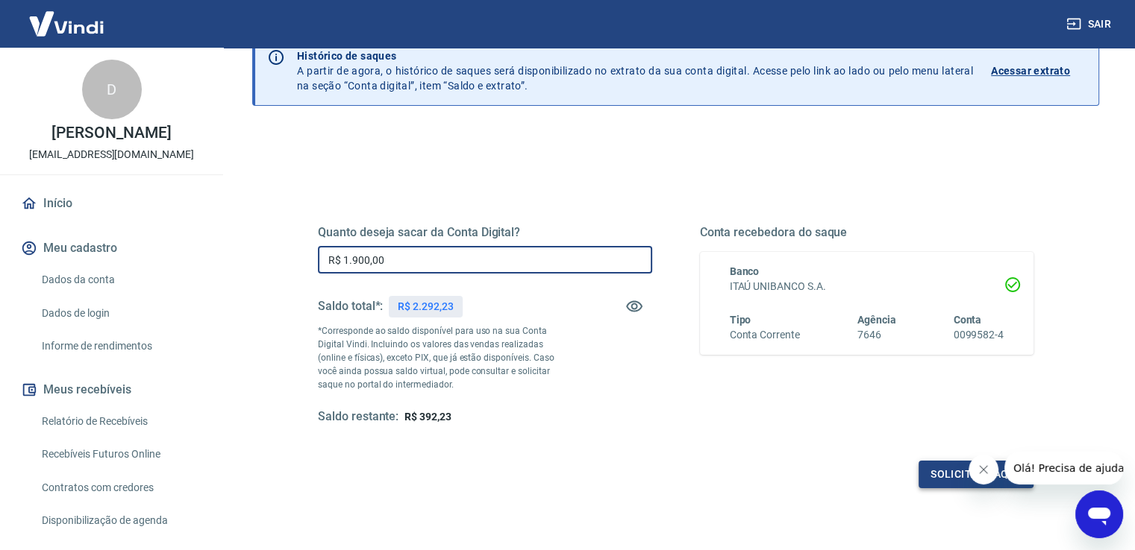
type input "R$ 1.900,00"
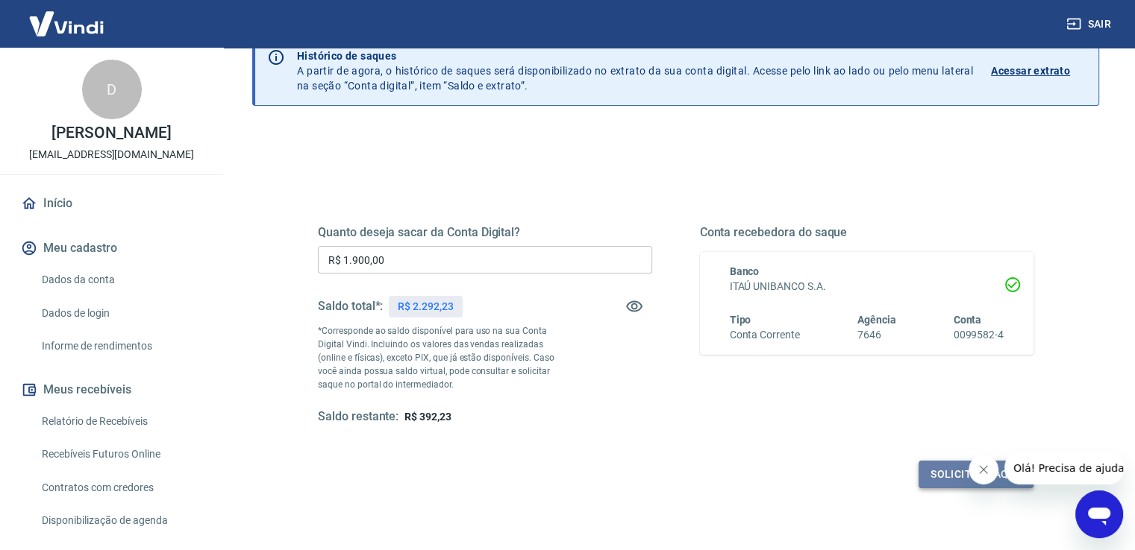
click at [953, 472] on button "Solicitar saque" at bounding box center [975, 475] width 115 height 28
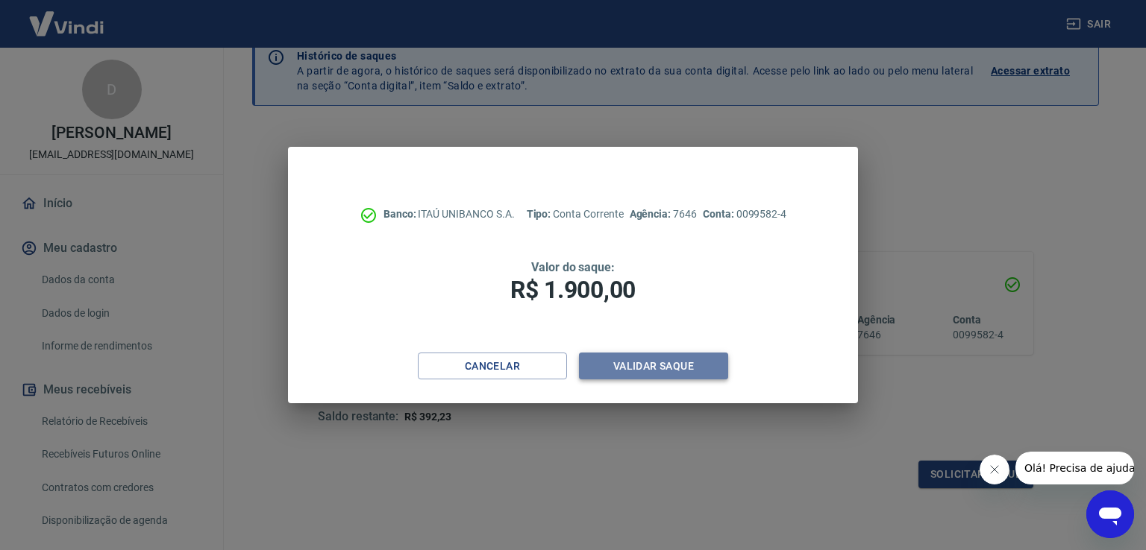
click at [662, 363] on button "Validar saque" at bounding box center [653, 367] width 149 height 28
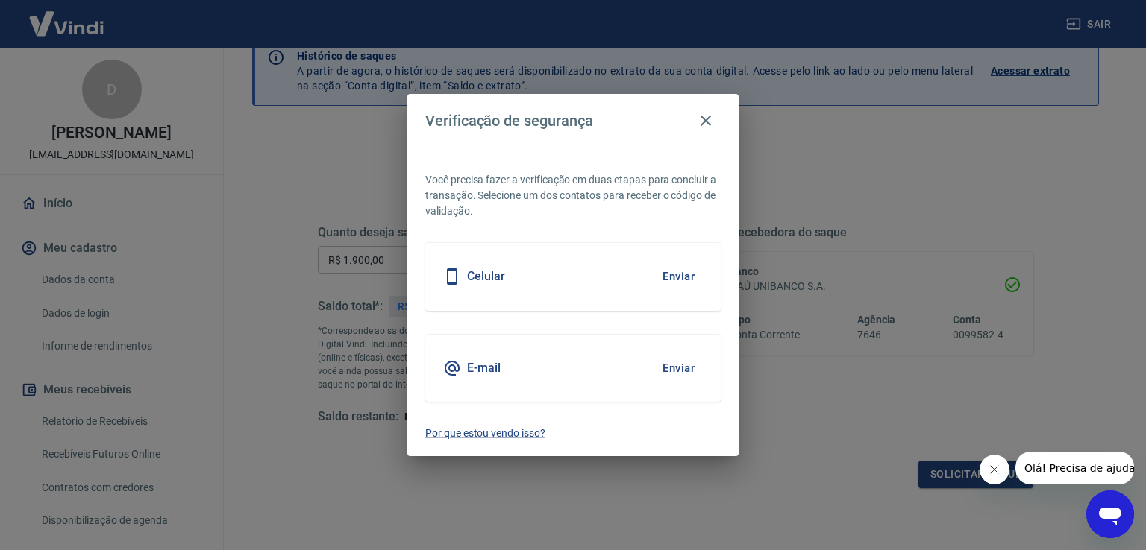
click at [671, 365] on button "Enviar" at bounding box center [678, 368] width 48 height 31
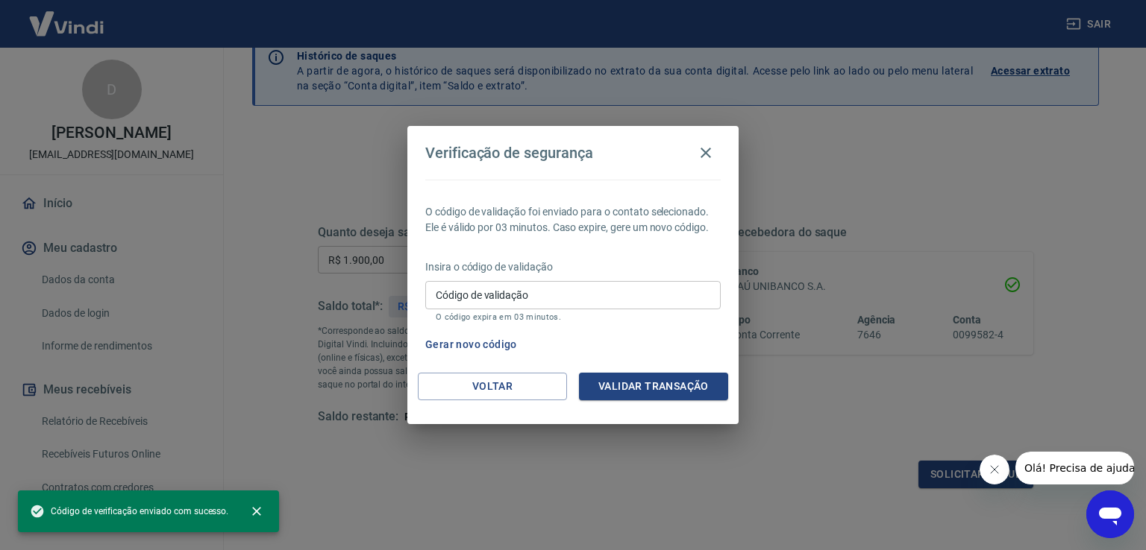
click at [530, 299] on input "Código de validação" at bounding box center [572, 295] width 295 height 28
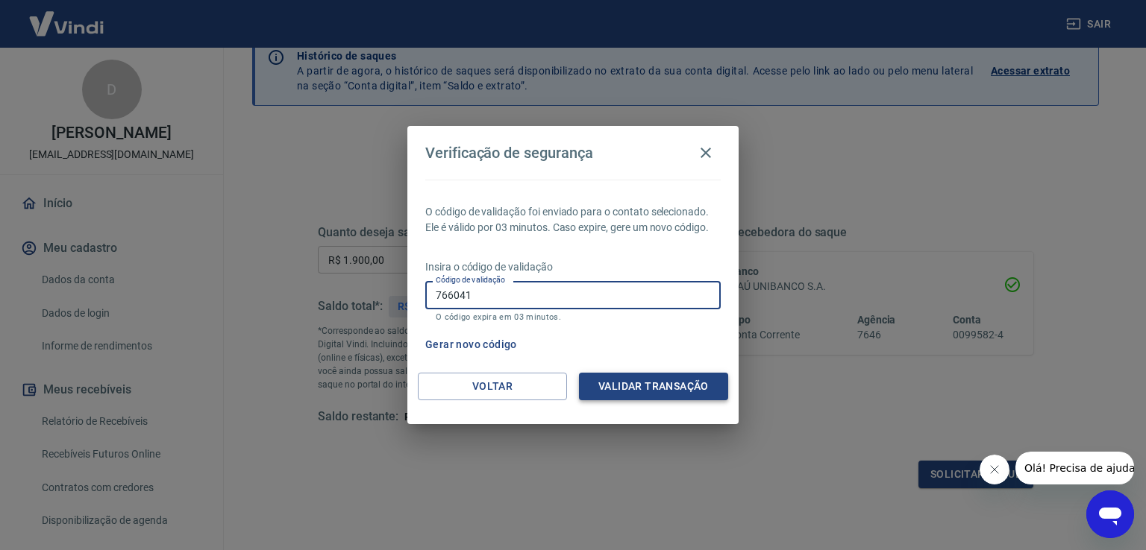
click at [657, 384] on button "Validar transação" at bounding box center [653, 387] width 149 height 28
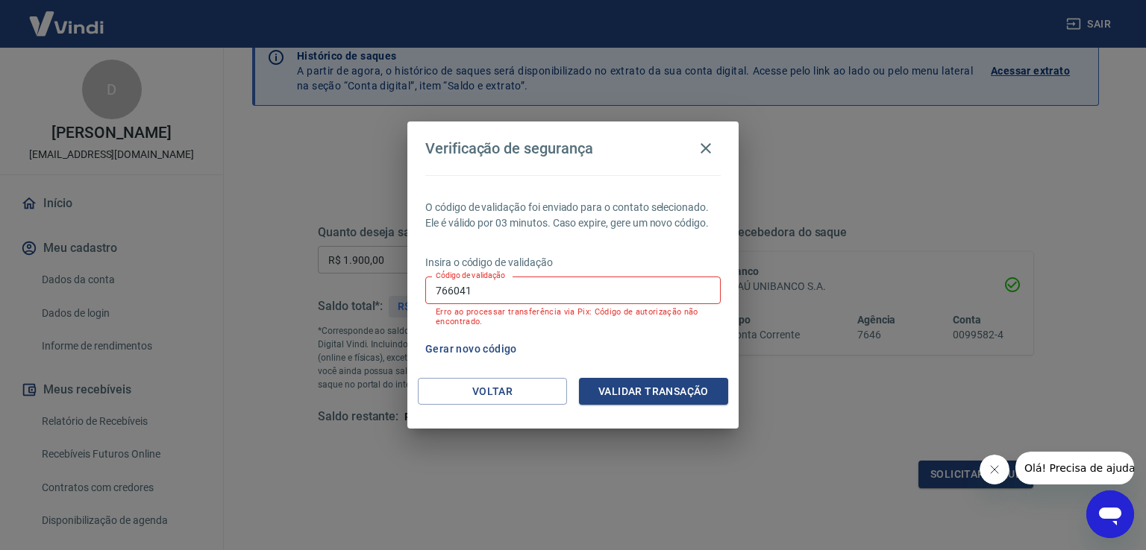
click at [517, 285] on input "766041" at bounding box center [572, 291] width 295 height 28
type input "7"
type input "441724"
click at [612, 383] on button "Validar transação" at bounding box center [653, 392] width 149 height 28
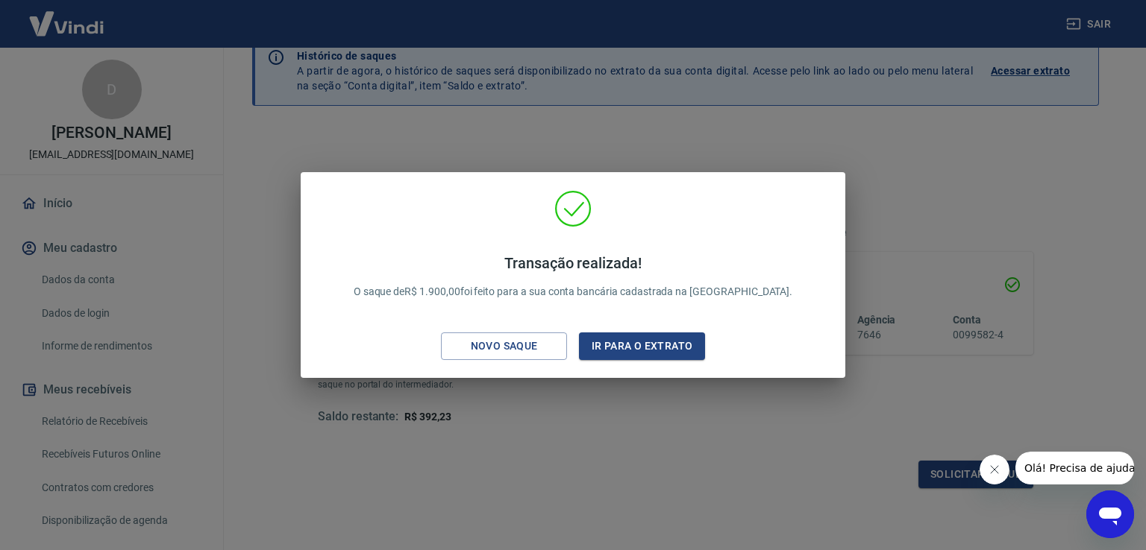
click at [545, 436] on div "Transação realizada! O saque de R$ 1.900,00 foi feito para a sua conta bancária…" at bounding box center [573, 275] width 1146 height 550
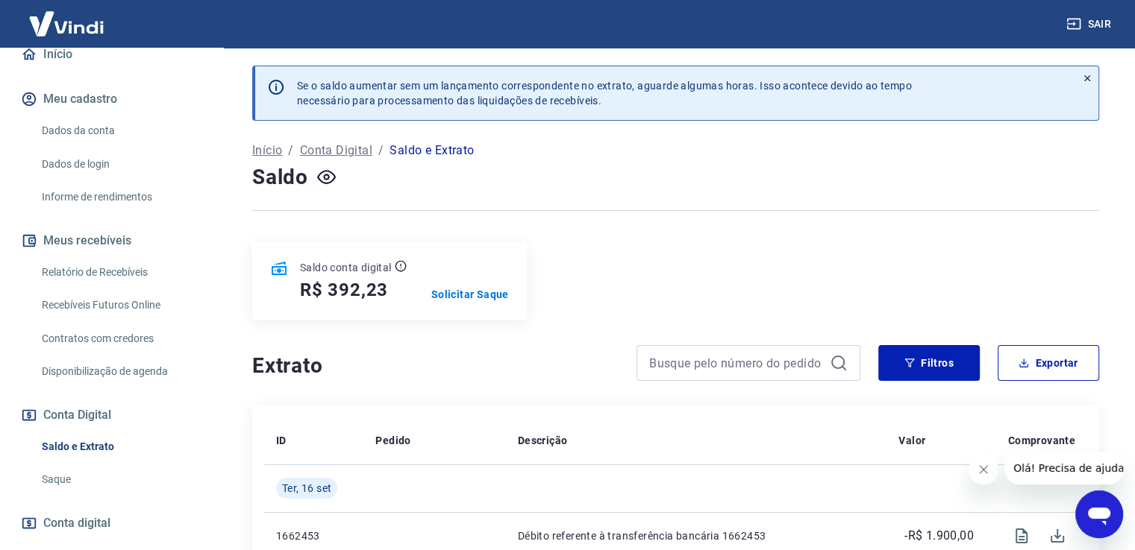
scroll to position [224, 0]
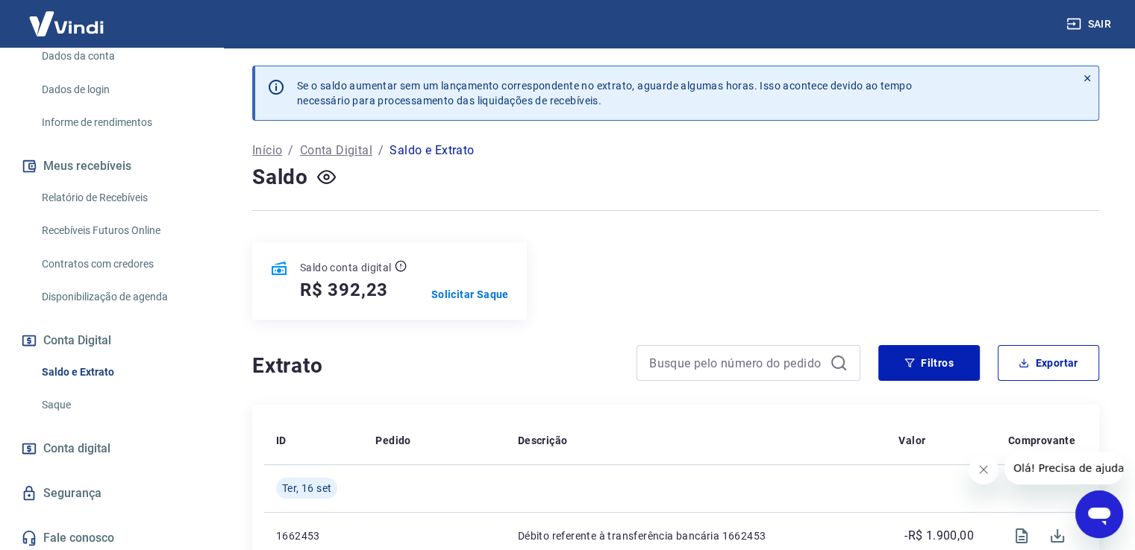
click at [86, 386] on link "Saldo e Extrato" at bounding box center [120, 372] width 169 height 31
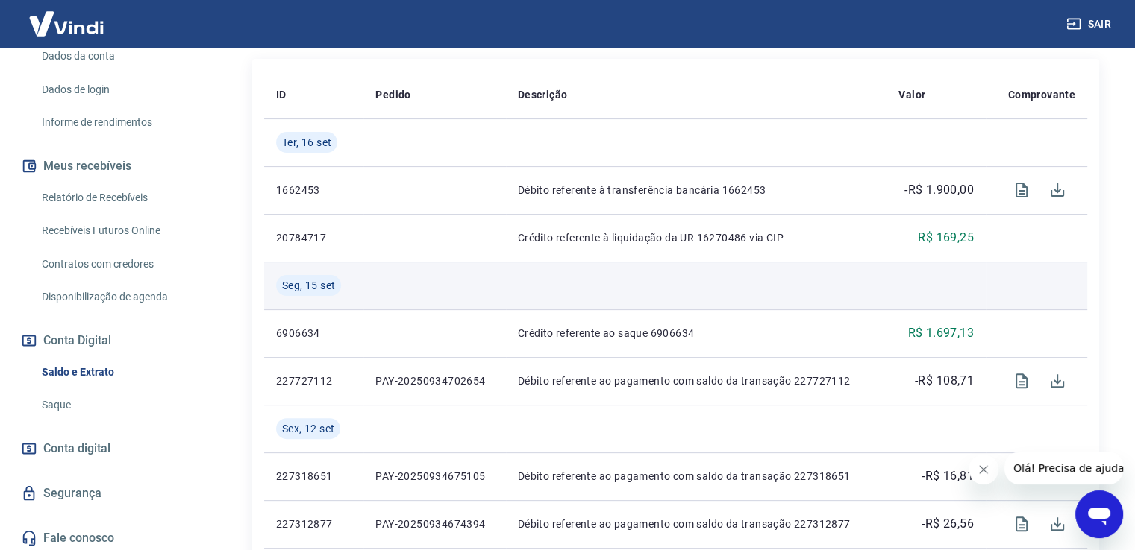
scroll to position [448, 0]
